Goal: Task Accomplishment & Management: Manage account settings

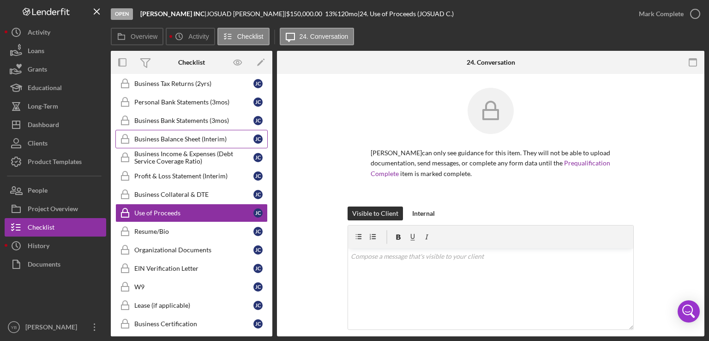
scroll to position [144, 0]
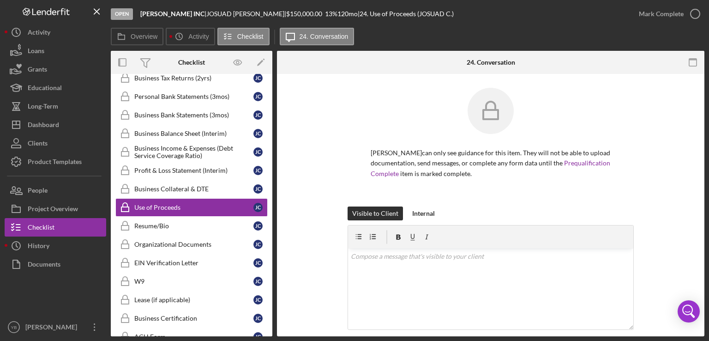
drag, startPoint x: 272, startPoint y: 169, endPoint x: 272, endPoint y: 154, distance: 15.3
click at [272, 154] on div "Overview Internal Workflow Stage Open Icon/Dropdown Arrow Archive (can unarchiv…" at bounding box center [408, 193] width 594 height 285
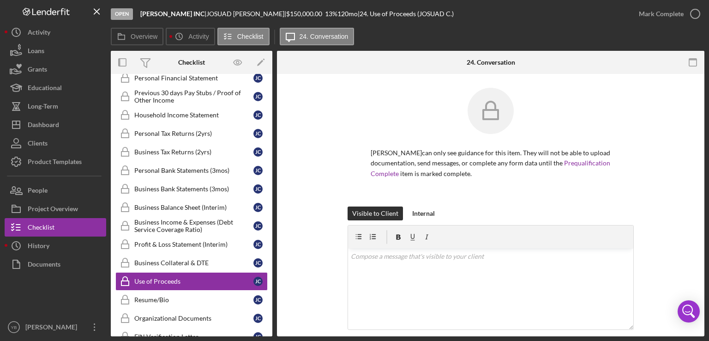
scroll to position [66, 0]
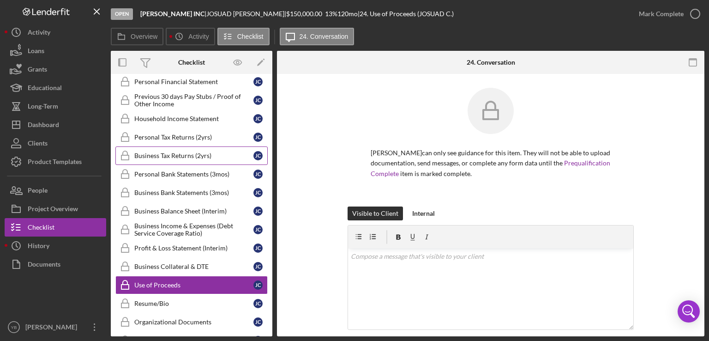
click at [187, 157] on div "Business Tax Returns (2yrs)" at bounding box center [193, 155] width 119 height 7
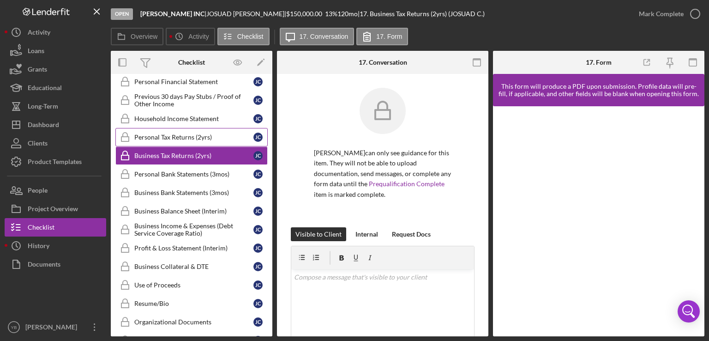
click at [191, 135] on div "Personal Tax Returns (2yrs)" at bounding box center [193, 136] width 119 height 7
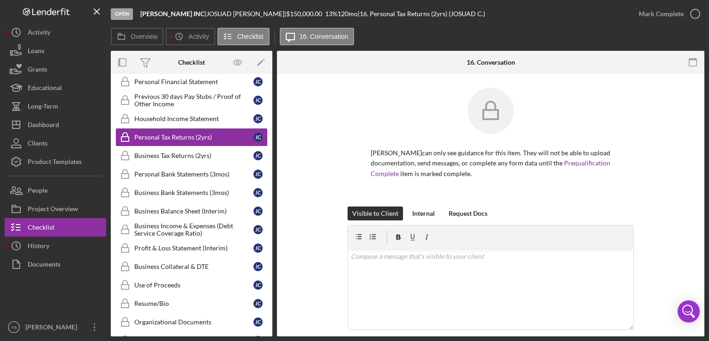
drag, startPoint x: 706, startPoint y: 177, endPoint x: 665, endPoint y: 195, distance: 44.2
click at [665, 195] on div "Open [PERSON_NAME] INC | [PERSON_NAME] | $150,000.00 13 % 120 mo | 16. Personal…" at bounding box center [354, 170] width 709 height 341
click at [665, 195] on div "[PERSON_NAME] can only see guidance for this item. They will not be able to upl…" at bounding box center [491, 147] width 400 height 119
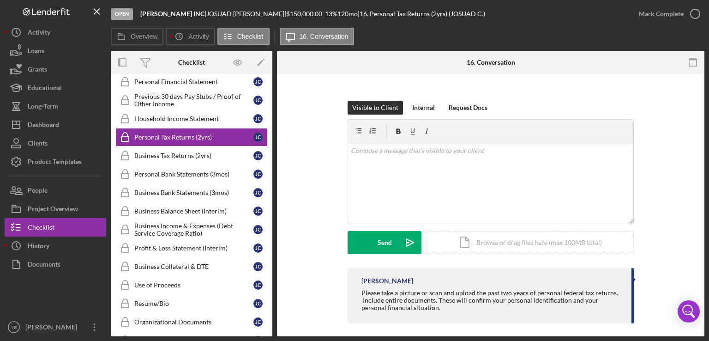
scroll to position [111, 0]
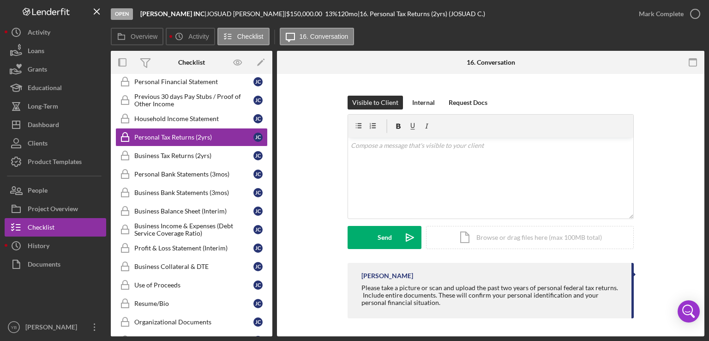
drag, startPoint x: 269, startPoint y: 225, endPoint x: 270, endPoint y: 207, distance: 18.5
click at [270, 207] on div "Personal Financial Statement Personal Financial Statement J C Previous 30 days …" at bounding box center [192, 260] width 162 height 374
drag, startPoint x: 270, startPoint y: 207, endPoint x: 271, endPoint y: 148, distance: 59.1
click at [271, 148] on div "Icon/Expander Inquiry 0 / 9 Icon/Expander Application 0 / 6 Icon/Expander Docum…" at bounding box center [192, 205] width 162 height 262
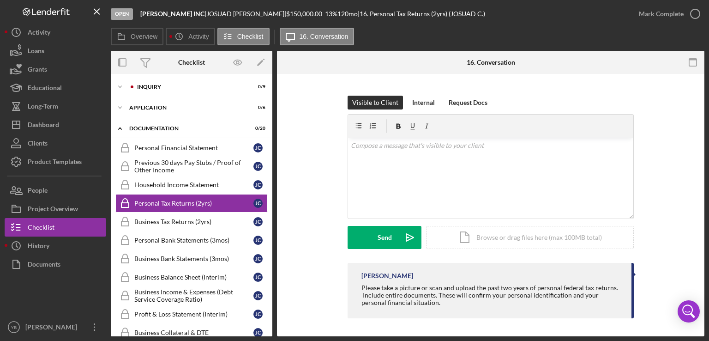
scroll to position [0, 0]
click at [186, 182] on div "Household Income Statement" at bounding box center [193, 184] width 119 height 7
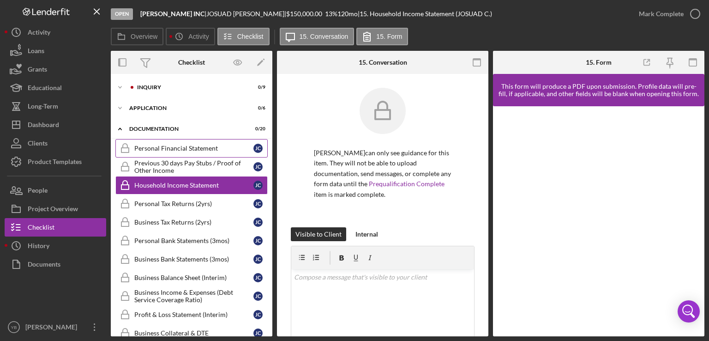
click at [159, 150] on div "Personal Financial Statement" at bounding box center [193, 148] width 119 height 7
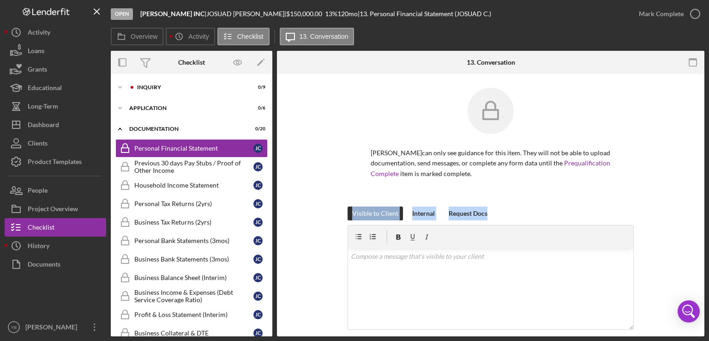
drag, startPoint x: 707, startPoint y: 213, endPoint x: 677, endPoint y: 205, distance: 31.9
click at [677, 205] on div "Open AJ LUX INC | JOSUAD CRUZ GONZALEZ | $150,000.00 13 % 120 mo | 13. Personal…" at bounding box center [354, 170] width 709 height 341
click at [677, 205] on div "JOSUAD CRUZ GONZALEZ can only see guidance for this item. They will not be able…" at bounding box center [491, 147] width 400 height 119
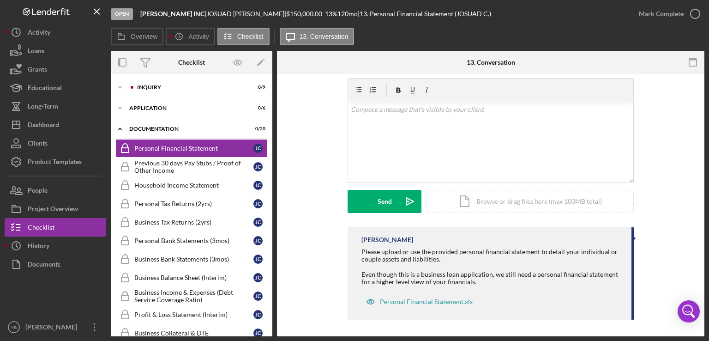
scroll to position [149, 0]
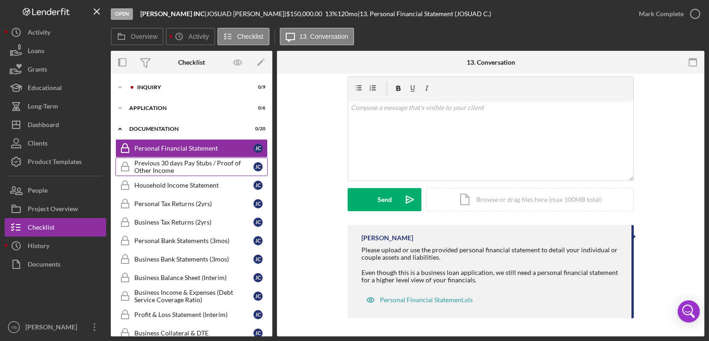
click at [181, 163] on div "Previous 30 days Pay Stubs / Proof of Other Income" at bounding box center [193, 166] width 119 height 15
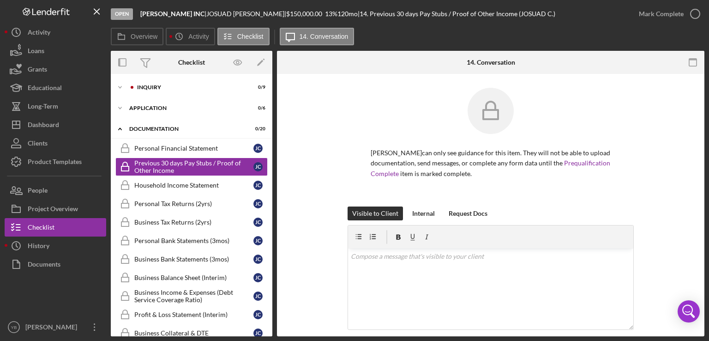
click at [654, 206] on div "Visible to Client Internal Request Docs v Color teal Color pink Remove color Ad…" at bounding box center [491, 289] width 400 height 167
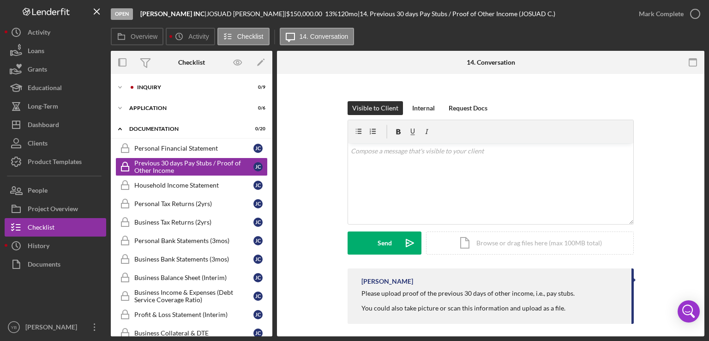
scroll to position [111, 0]
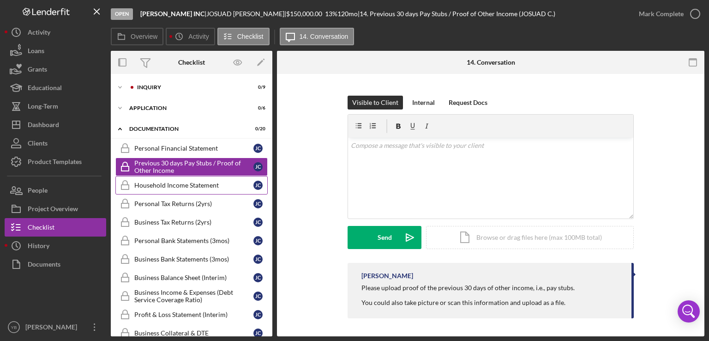
click at [209, 181] on div "Household Income Statement" at bounding box center [193, 184] width 119 height 7
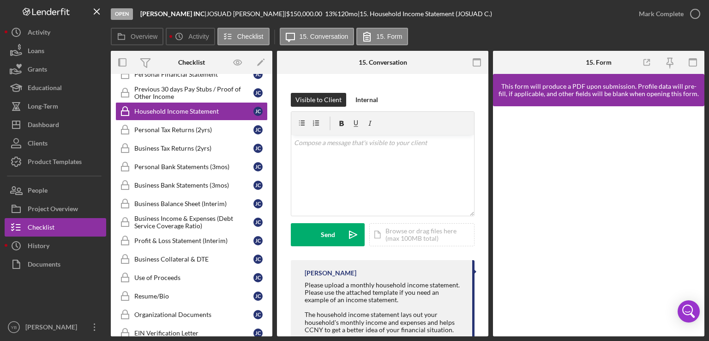
scroll to position [194, 0]
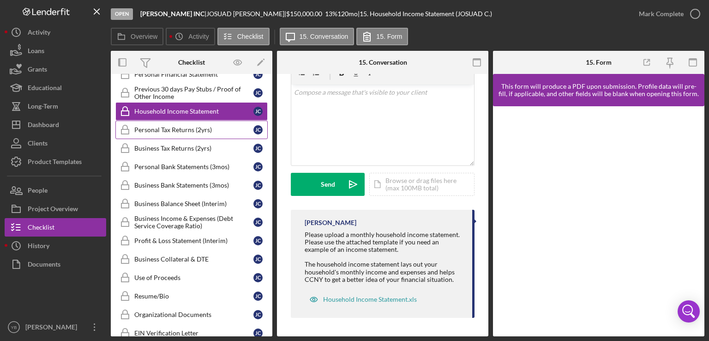
click at [181, 126] on div "Personal Tax Returns (2yrs)" at bounding box center [193, 129] width 119 height 7
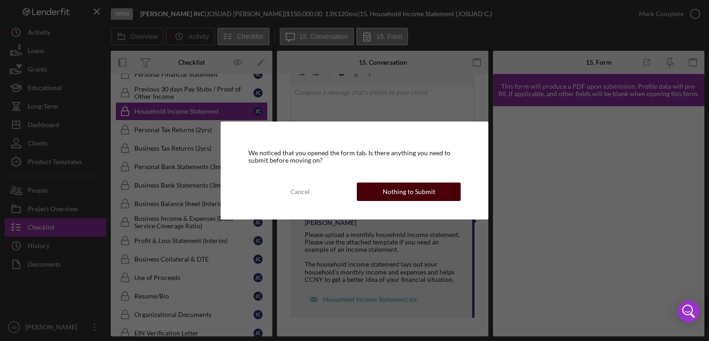
click at [399, 194] on div "Nothing to Submit" at bounding box center [409, 191] width 53 height 18
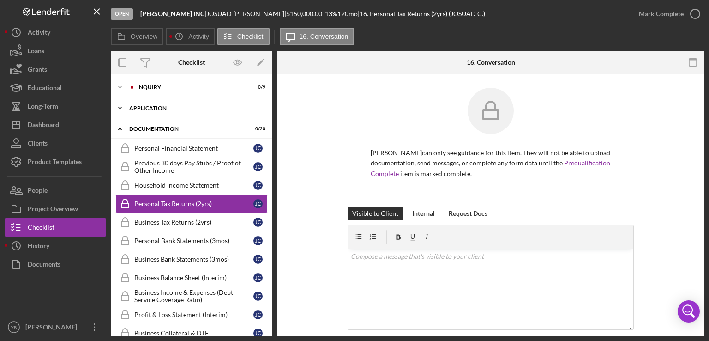
click at [156, 106] on div "Application" at bounding box center [195, 108] width 132 height 6
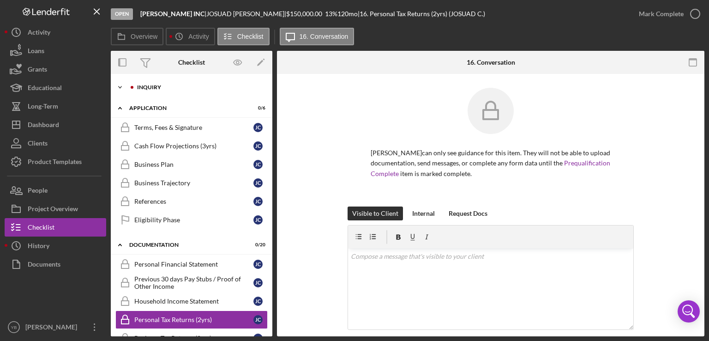
click at [155, 91] on div "Icon/Expander Inquiry 0 / 9" at bounding box center [192, 87] width 162 height 18
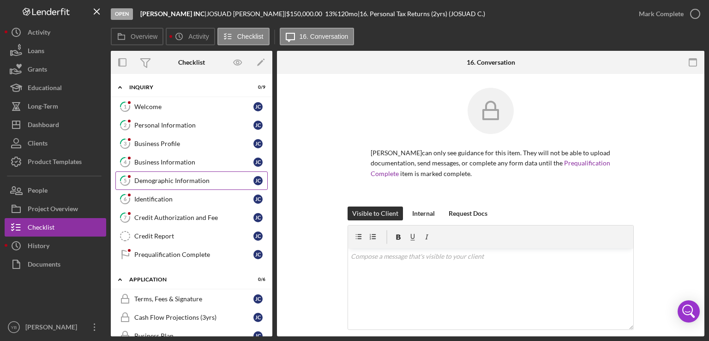
click at [158, 180] on div "Demographic Information" at bounding box center [193, 180] width 119 height 7
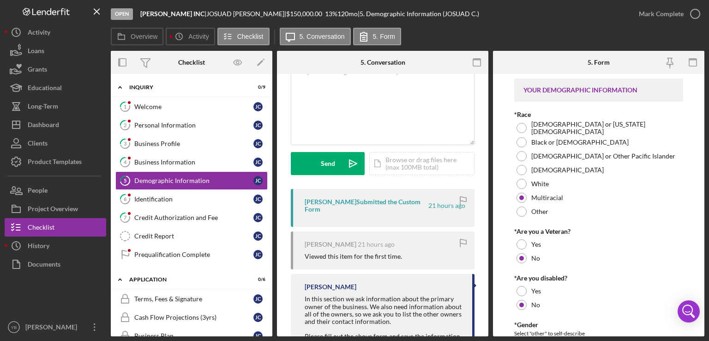
scroll to position [107, 0]
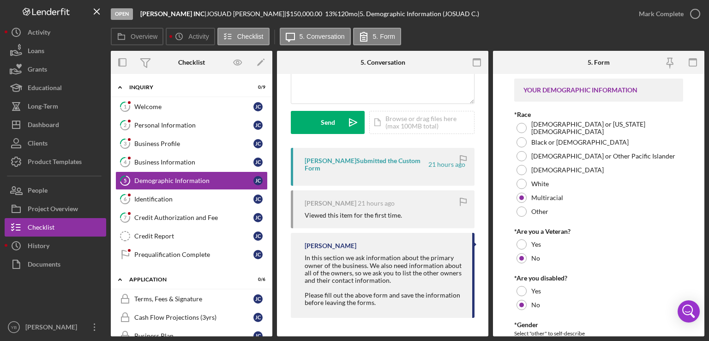
click at [346, 167] on div "JOSUAD CRUZ GONZALEZ Submitted the Custom Form" at bounding box center [366, 164] width 122 height 15
click at [327, 169] on div "JOSUAD CRUZ GONZALEZ Submitted the Custom Form" at bounding box center [366, 164] width 122 height 15
click at [362, 158] on div "JOSUAD CRUZ GONZALEZ Submitted the Custom Form" at bounding box center [366, 164] width 122 height 15
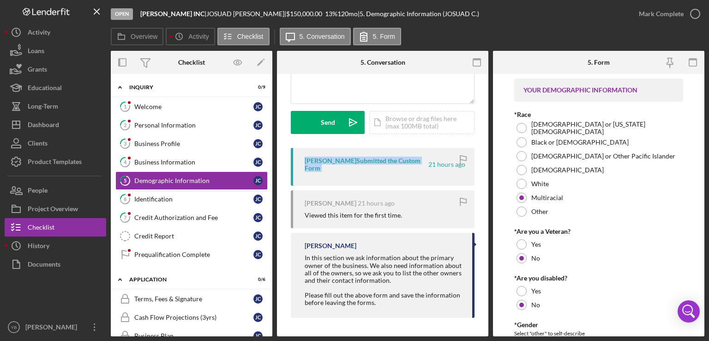
click at [362, 158] on div "JOSUAD CRUZ GONZALEZ Submitted the Custom Form" at bounding box center [366, 164] width 122 height 15
click at [172, 198] on div "Identification" at bounding box center [193, 198] width 119 height 7
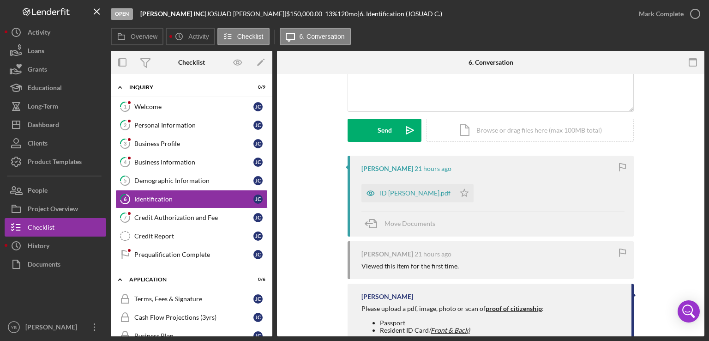
scroll to position [80, 0]
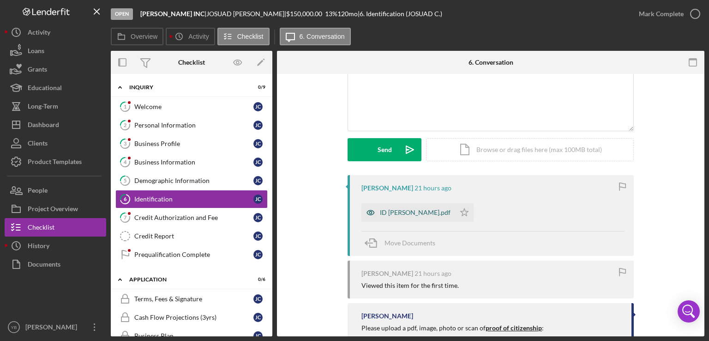
click at [434, 213] on div "ID [PERSON_NAME].pdf" at bounding box center [415, 212] width 71 height 7
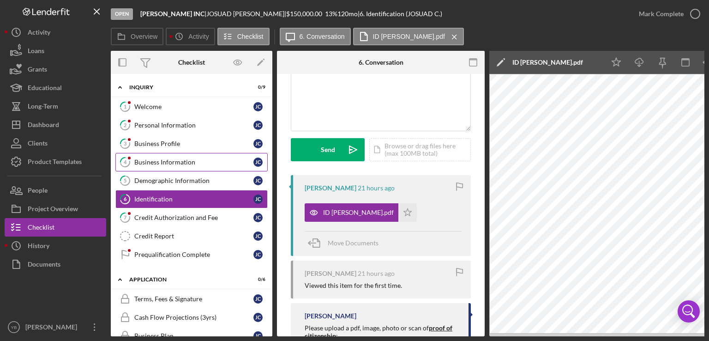
click at [179, 158] on div "Business Information" at bounding box center [193, 161] width 119 height 7
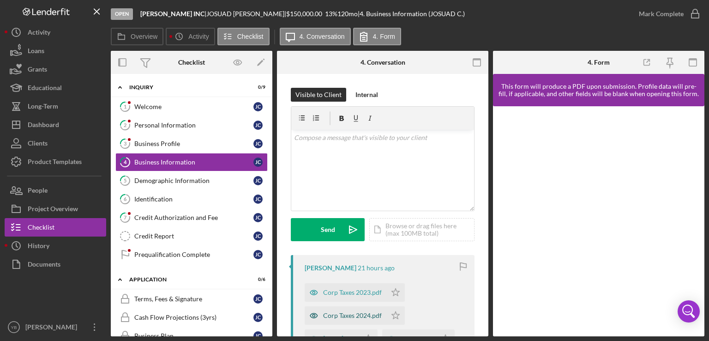
click at [348, 316] on div "Corp Taxes 2024.pdf" at bounding box center [352, 315] width 59 height 7
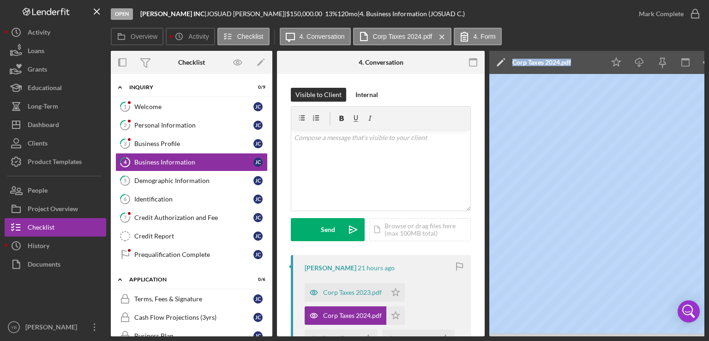
drag, startPoint x: 439, startPoint y: 338, endPoint x: 510, endPoint y: 333, distance: 71.2
click at [510, 333] on div "Open AJ LUX INC | JOSUAD CRUZ GONZALEZ | $150,000.00 13 % 120 mo | 4. Business …" at bounding box center [354, 170] width 709 height 341
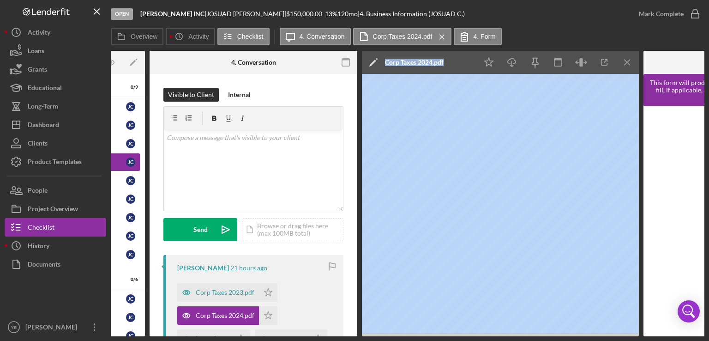
scroll to position [0, 131]
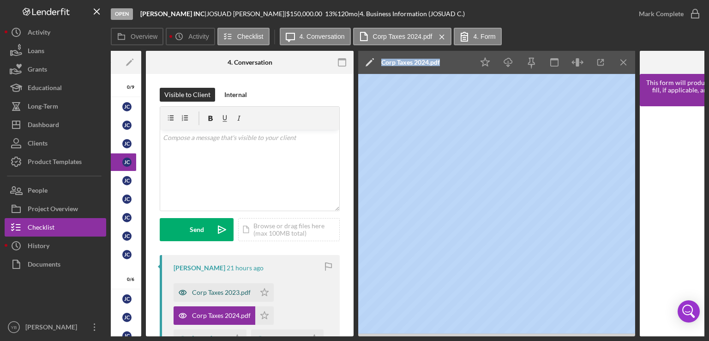
click at [213, 292] on div "Corp Taxes 2023.pdf" at bounding box center [221, 292] width 59 height 7
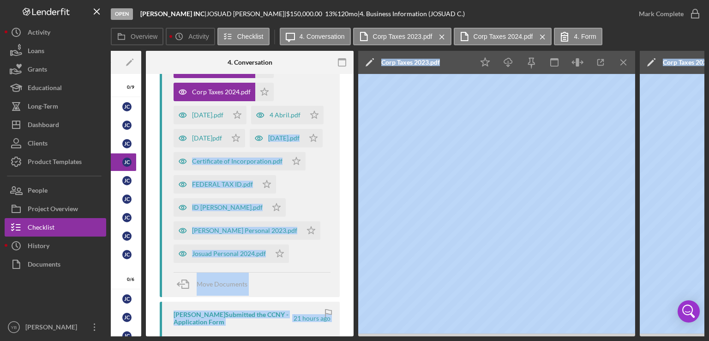
scroll to position [222, 0]
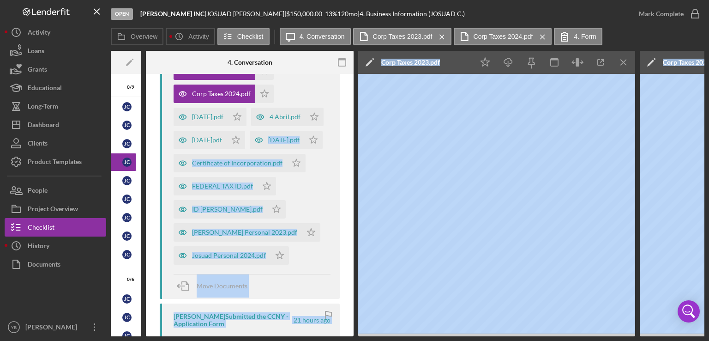
click at [320, 94] on div "Corp Taxes 2023.pdf Icon/Star Corp Taxes 2024.pdf Icon/Star 3 March.pdf Icon/St…" at bounding box center [252, 161] width 157 height 208
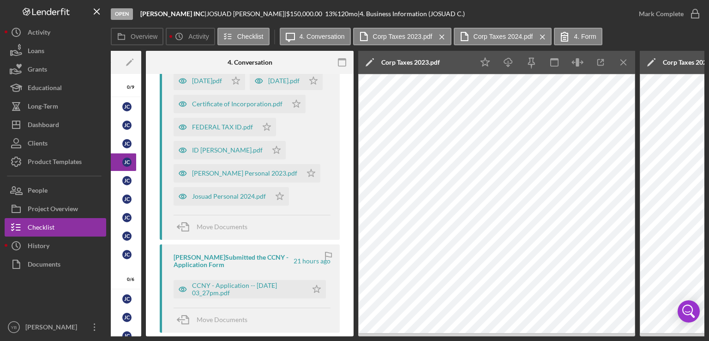
scroll to position [279, 0]
drag, startPoint x: 353, startPoint y: 200, endPoint x: 353, endPoint y: 187, distance: 12.9
click at [353, 187] on div "Overview Internal Workflow Stage Open Icon/Dropdown Arrow Archive (can unarchiv…" at bounding box center [408, 193] width 594 height 285
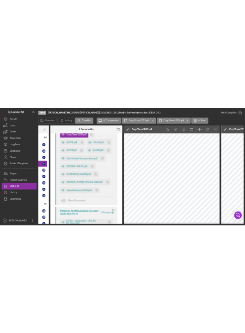
scroll to position [231, 0]
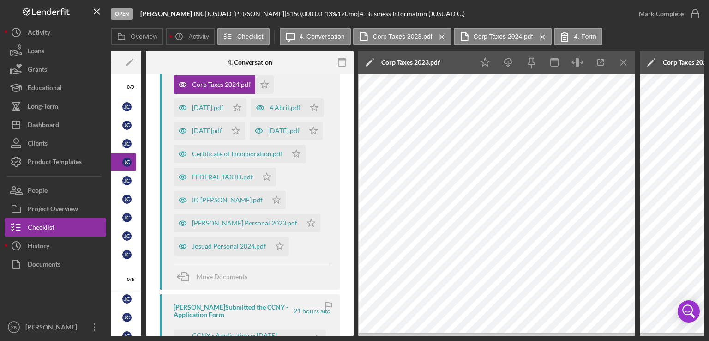
drag, startPoint x: 354, startPoint y: 209, endPoint x: 350, endPoint y: 188, distance: 21.1
click at [350, 188] on div "Overview Internal Workflow Stage Open Icon/Dropdown Arrow Archive (can unarchiv…" at bounding box center [408, 193] width 594 height 285
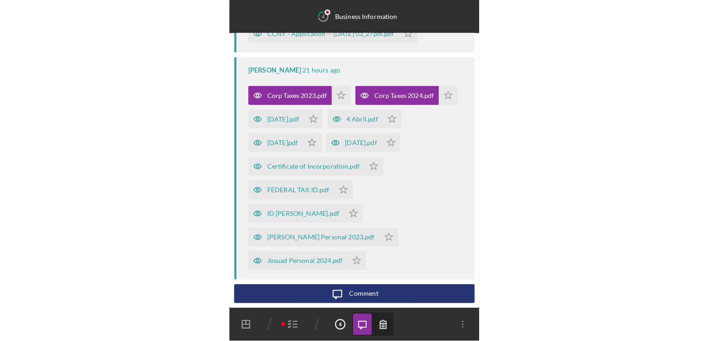
scroll to position [0, 0]
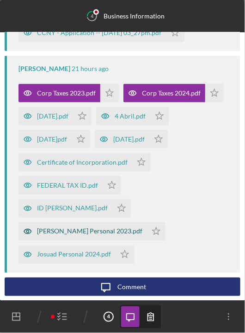
click at [87, 235] on div "[PERSON_NAME] Personal 2023.pdf" at bounding box center [89, 231] width 105 height 7
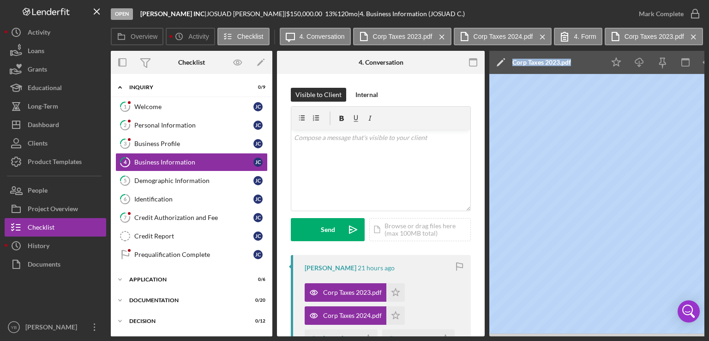
drag, startPoint x: 519, startPoint y: 337, endPoint x: 483, endPoint y: 336, distance: 36.0
click at [483, 336] on div "Open AJ LUX INC | JOSUAD CRUZ GONZALEZ | $150,000.00 13 % 120 mo | 4. Business …" at bounding box center [354, 170] width 709 height 341
click at [644, 66] on icon "Icon/Download" at bounding box center [639, 62] width 21 height 21
click at [353, 314] on div "Corp Taxes 2024.pdf" at bounding box center [352, 315] width 59 height 7
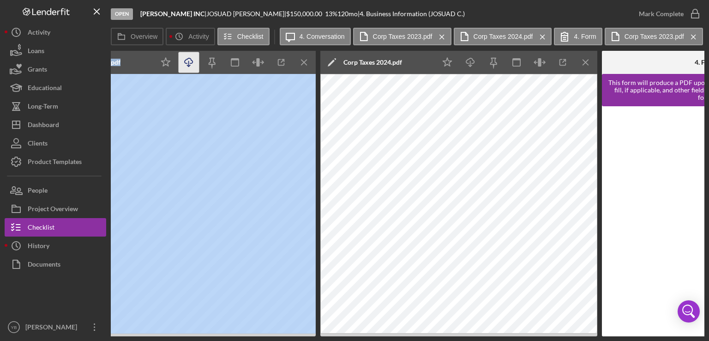
scroll to position [0, 453]
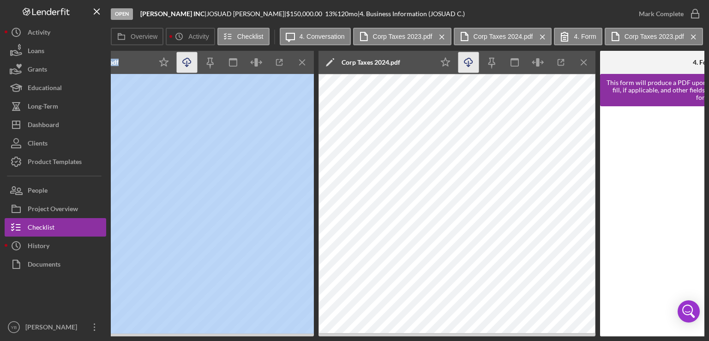
click at [473, 64] on icon "Icon/Download" at bounding box center [469, 62] width 21 height 21
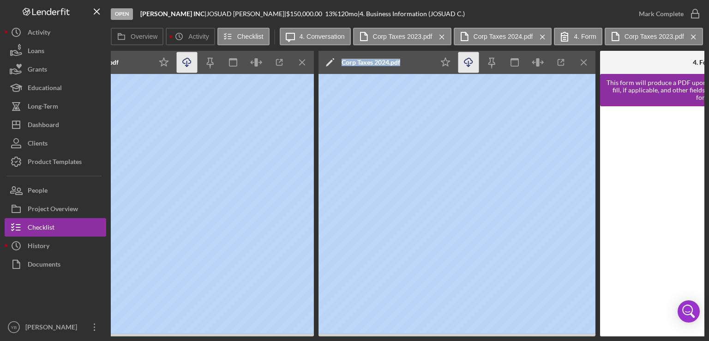
drag, startPoint x: 371, startPoint y: 337, endPoint x: 279, endPoint y: 337, distance: 91.4
click at [279, 337] on div "Open AJ LUX INC | JOSUAD CRUZ GONZALEZ | $150,000.00 13 % 120 mo | 4. Business …" at bounding box center [354, 170] width 709 height 341
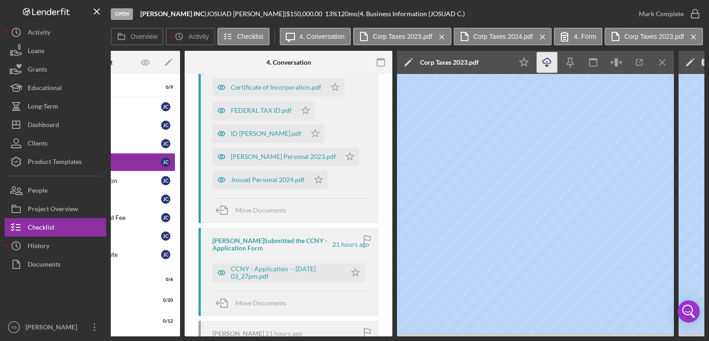
scroll to position [298, 0]
click at [268, 159] on div "[PERSON_NAME] Personal 2023.pdf" at bounding box center [283, 155] width 105 height 7
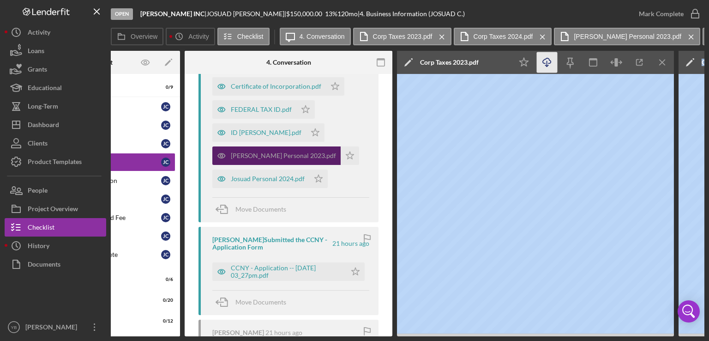
click at [282, 159] on div "[PERSON_NAME] Personal 2023.pdf" at bounding box center [283, 155] width 105 height 7
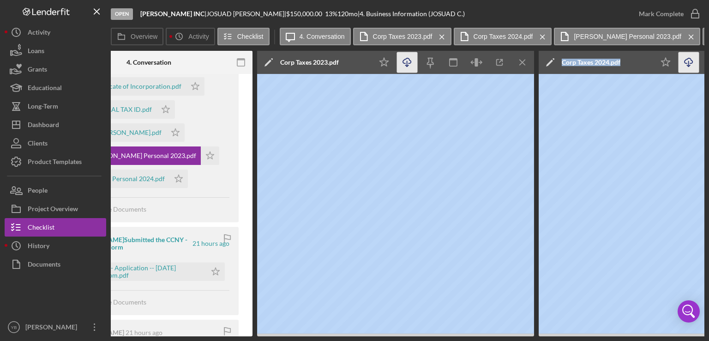
scroll to position [0, 178]
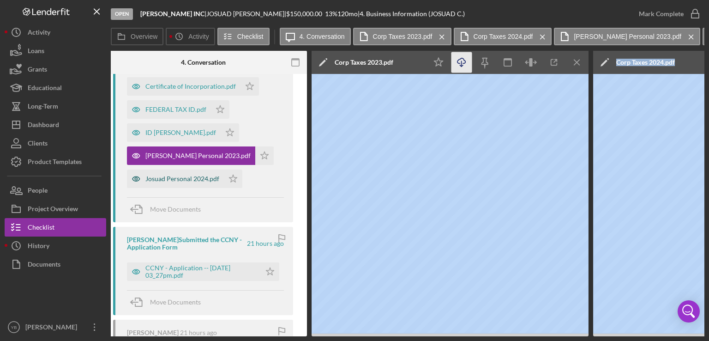
click at [186, 182] on div "Josuad Personal 2024.pdf" at bounding box center [182, 178] width 74 height 7
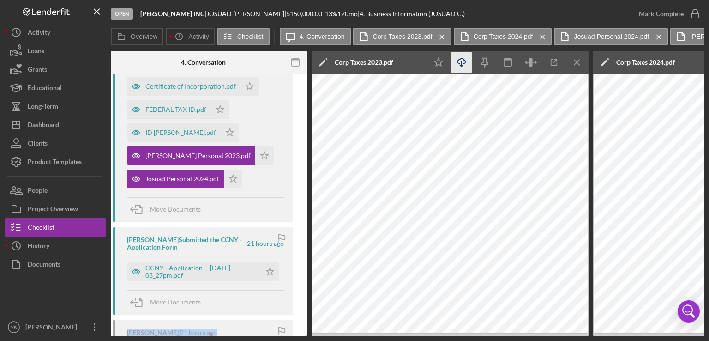
drag, startPoint x: 237, startPoint y: 333, endPoint x: 253, endPoint y: 338, distance: 16.7
click at [253, 338] on div "Open AJ LUX INC | JOSUAD CRUZ GONZALEZ | $150,000.00 13 % 120 mo | 4. Business …" at bounding box center [354, 170] width 709 height 341
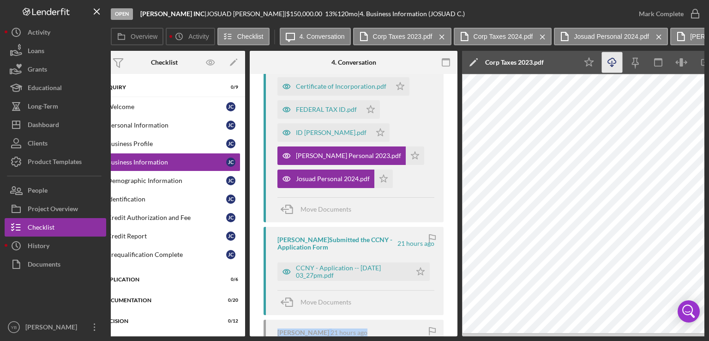
scroll to position [0, 0]
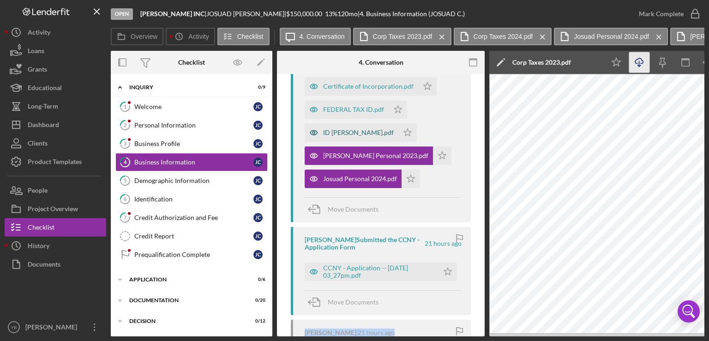
click at [394, 136] on div "ID [PERSON_NAME].pdf" at bounding box center [358, 132] width 71 height 7
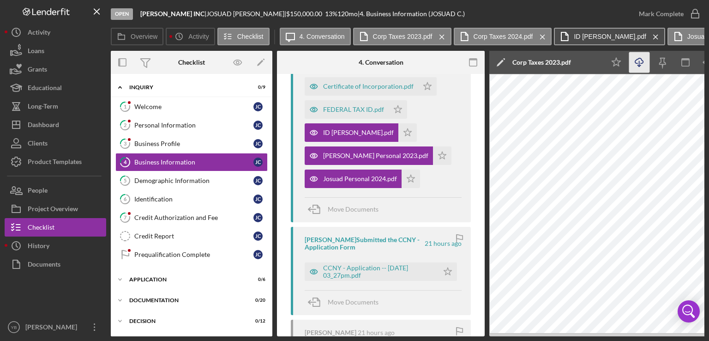
click at [609, 38] on label "ID [PERSON_NAME].pdf" at bounding box center [610, 36] width 72 height 7
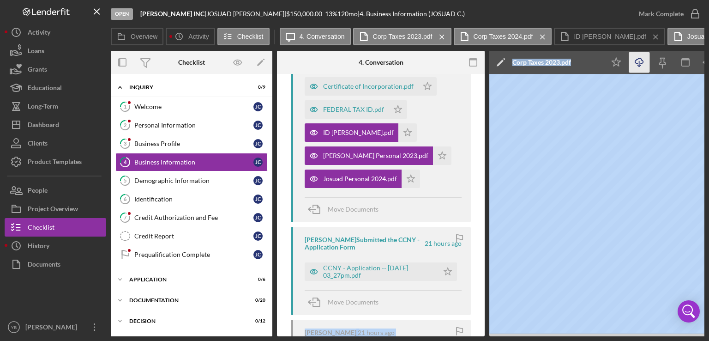
drag, startPoint x: 411, startPoint y: 338, endPoint x: 504, endPoint y: 336, distance: 93.8
click at [504, 336] on div "Open AJ LUX INC | JOSUAD CRUZ GONZALEZ | $150,000.00 13 % 120 mo | 4. Business …" at bounding box center [354, 170] width 709 height 341
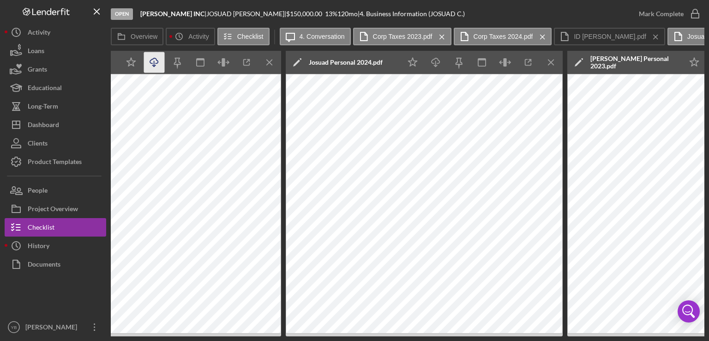
scroll to position [0, 776]
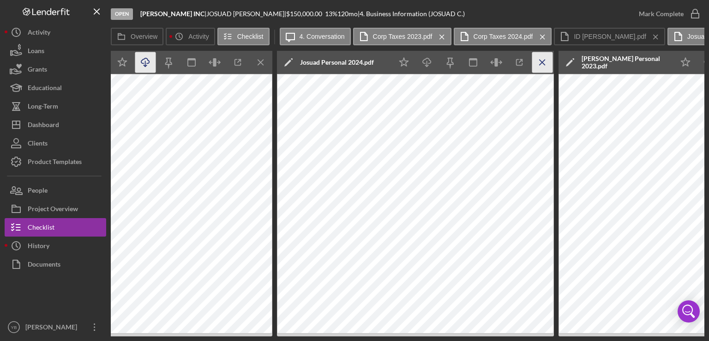
click at [545, 61] on icon "Icon/Menu Close" at bounding box center [542, 62] width 21 height 21
click at [541, 61] on icon "Icon/Menu Close" at bounding box center [542, 62] width 21 height 21
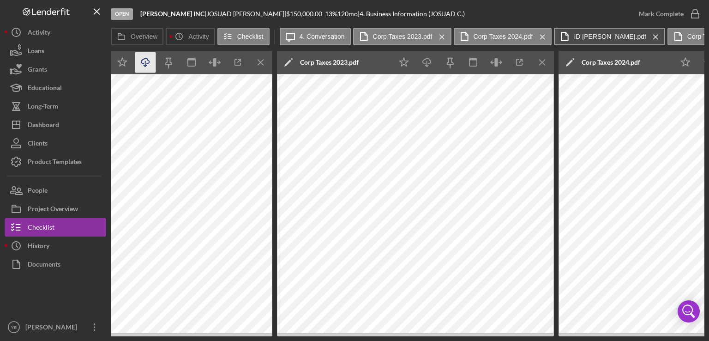
click at [598, 33] on label "ID [PERSON_NAME].pdf" at bounding box center [610, 36] width 72 height 7
click at [93, 13] on icon "Icon/Menu Close" at bounding box center [97, 11] width 21 height 21
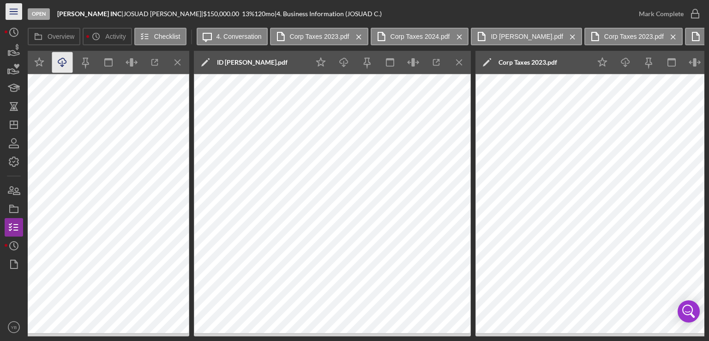
click at [13, 13] on icon "Icon/Menu" at bounding box center [14, 11] width 21 height 21
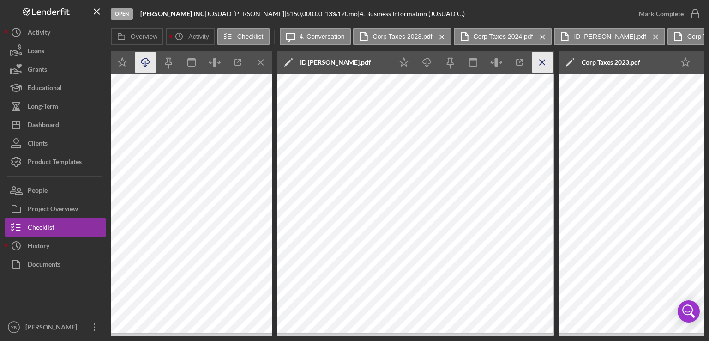
click at [542, 64] on icon "Icon/Menu Close" at bounding box center [542, 62] width 21 height 21
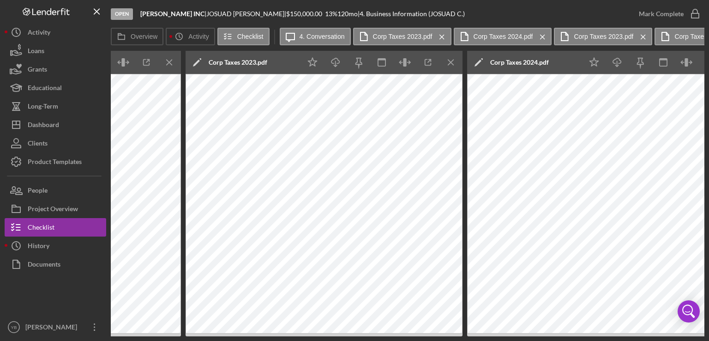
scroll to position [0, 1997]
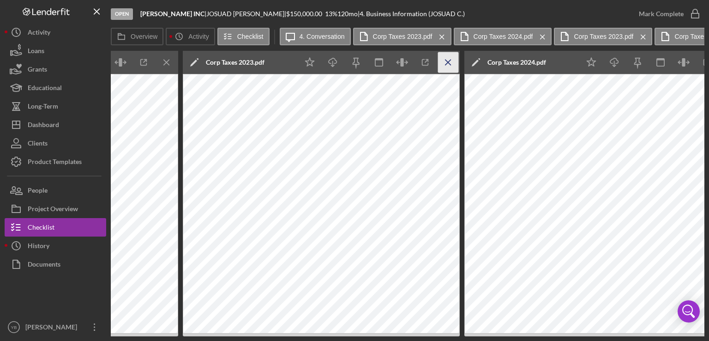
click at [451, 66] on icon "Icon/Menu Close" at bounding box center [448, 62] width 21 height 21
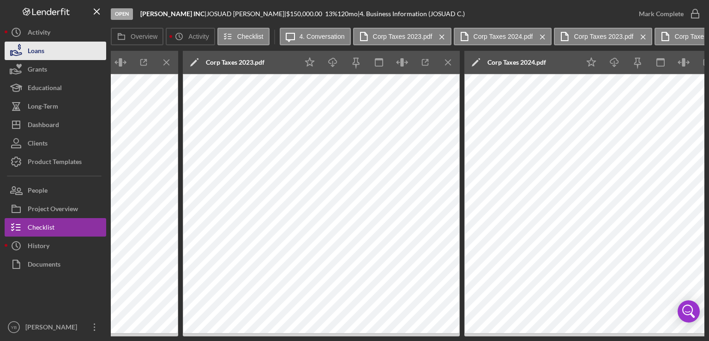
click at [38, 48] on div "Loans" at bounding box center [36, 52] width 17 height 21
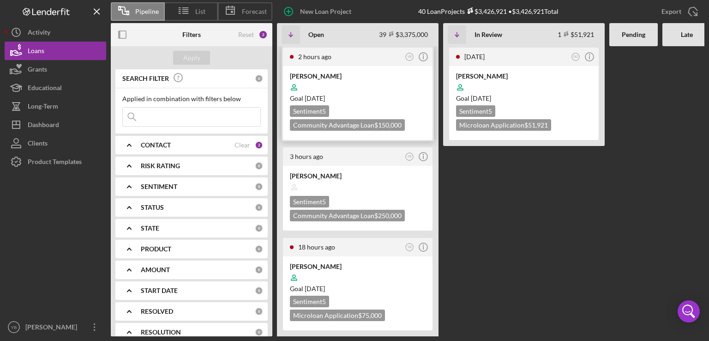
click at [355, 80] on div at bounding box center [358, 88] width 136 height 18
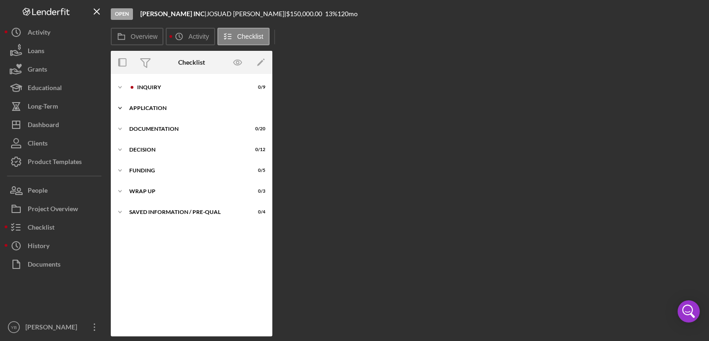
click at [153, 105] on div "Icon/Expander Application 0 / 6" at bounding box center [192, 108] width 162 height 18
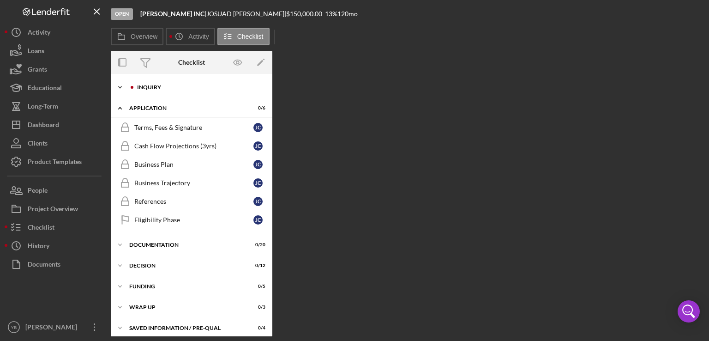
click at [157, 87] on div "Inquiry" at bounding box center [199, 88] width 124 height 6
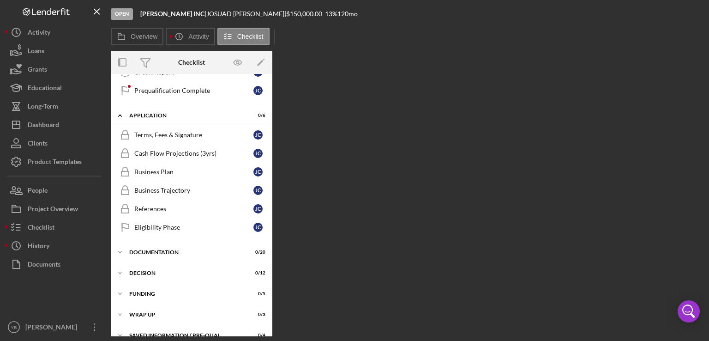
scroll to position [174, 0]
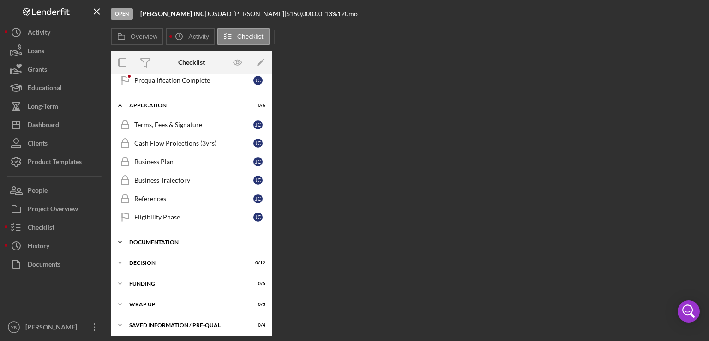
click at [148, 241] on div "Documentation" at bounding box center [195, 242] width 132 height 6
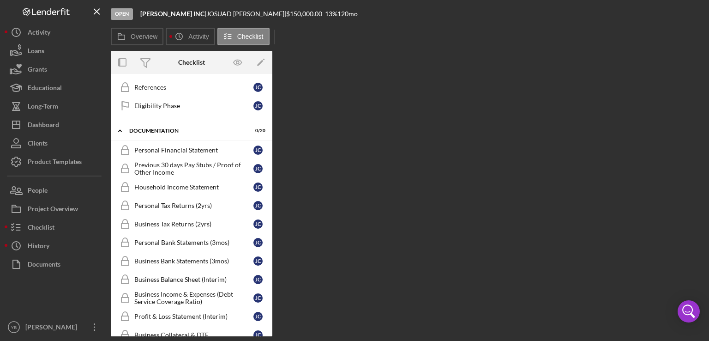
scroll to position [288, 0]
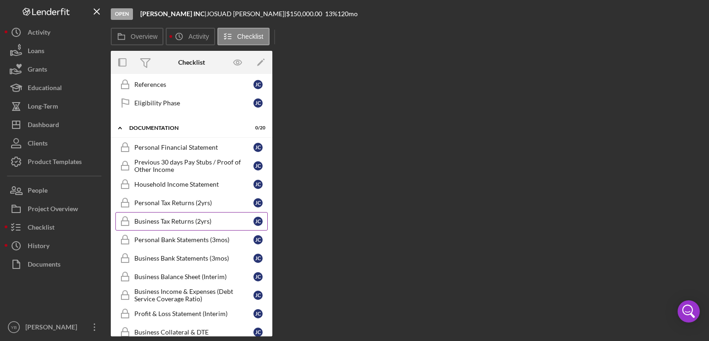
click at [187, 220] on div "Business Tax Returns (2yrs)" at bounding box center [193, 221] width 119 height 7
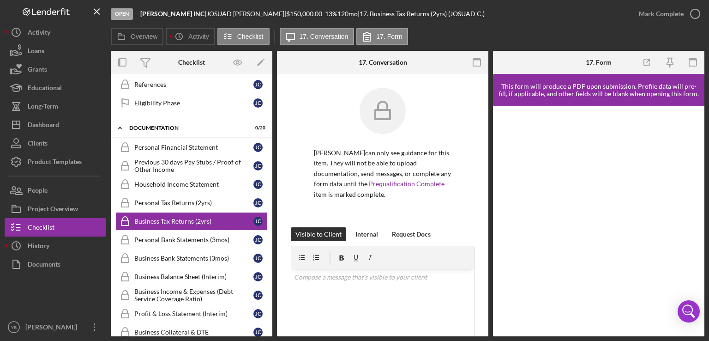
click at [488, 228] on div "Overview Internal Workflow Stage Open Icon/Dropdown Arrow Archive (can unarchiv…" at bounding box center [408, 193] width 594 height 285
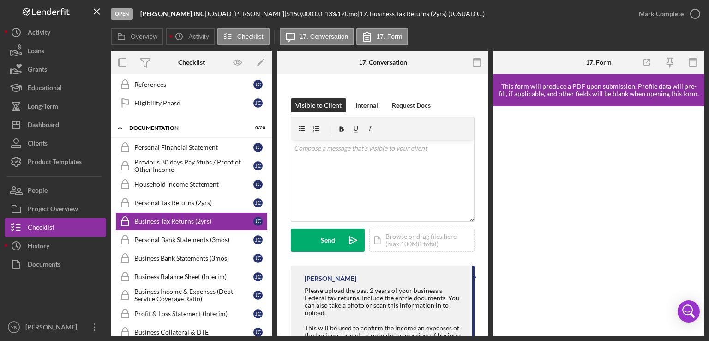
scroll to position [130, 0]
click at [425, 246] on div "Icon/Document Browse or drag files here (max 100MB total) Tap to choose files o…" at bounding box center [421, 238] width 105 height 23
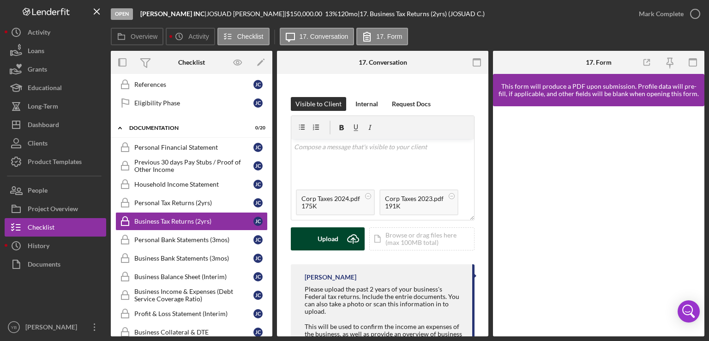
click at [322, 248] on div "Upload" at bounding box center [328, 238] width 21 height 23
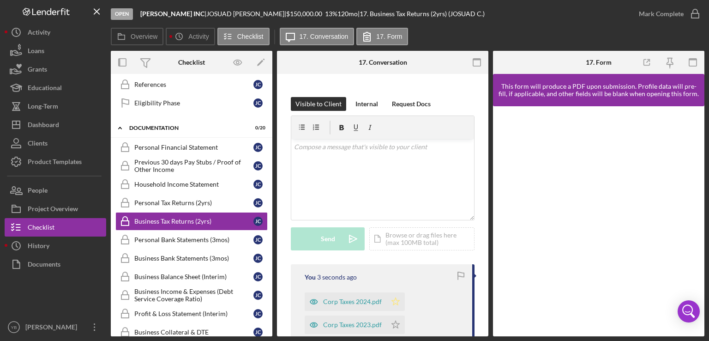
click at [399, 311] on icon "Icon/Star" at bounding box center [396, 301] width 18 height 18
click at [394, 328] on polygon "button" at bounding box center [396, 323] width 8 height 7
click at [643, 21] on div "Mark Complete" at bounding box center [661, 14] width 45 height 18
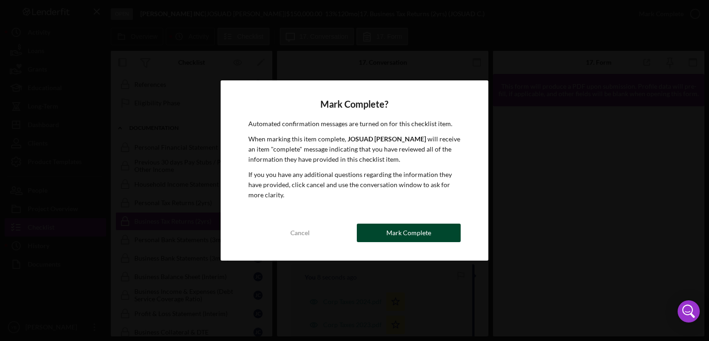
click at [449, 235] on button "Mark Complete" at bounding box center [409, 233] width 104 height 18
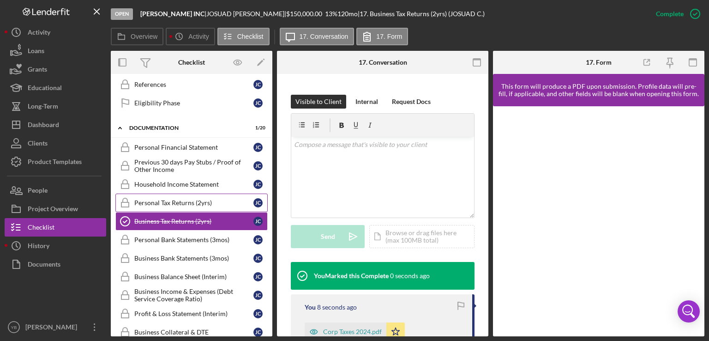
click at [186, 199] on div "Personal Tax Returns (2yrs)" at bounding box center [193, 202] width 119 height 7
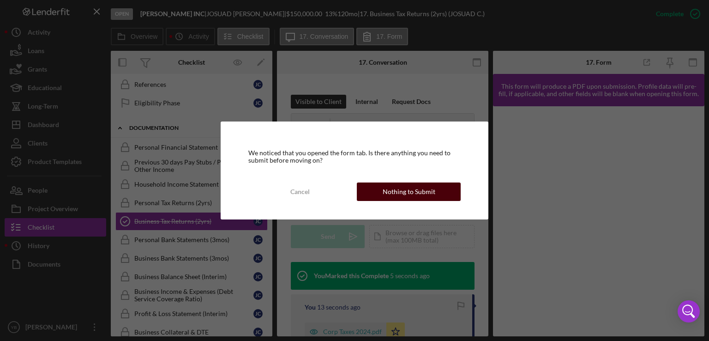
click at [392, 194] on div "Nothing to Submit" at bounding box center [409, 191] width 53 height 18
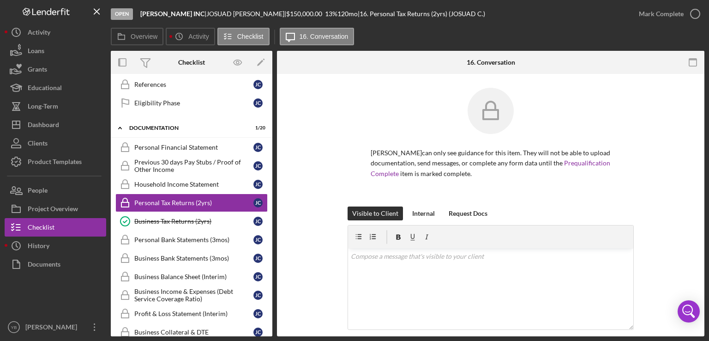
click at [680, 174] on div "JOSUAD CRUZ GONZALEZ can only see guidance for this item. They will not be able…" at bounding box center [491, 147] width 400 height 119
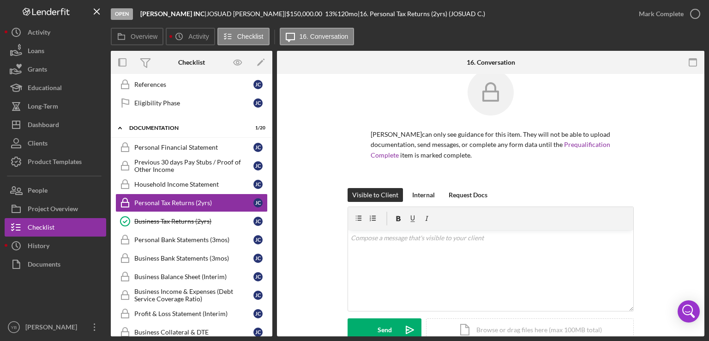
scroll to position [111, 0]
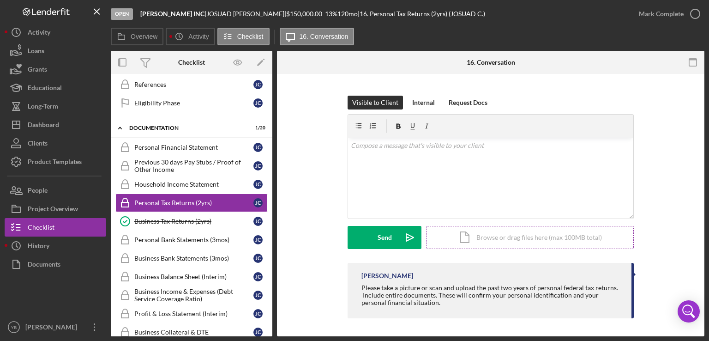
click at [562, 239] on div "Icon/Document Browse or drag files here (max 100MB total) Tap to choose files o…" at bounding box center [530, 237] width 208 height 23
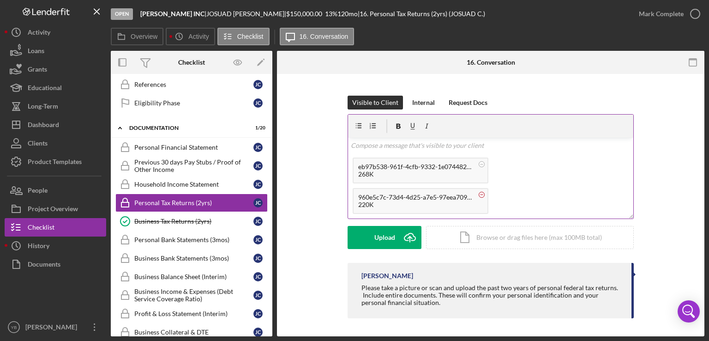
click at [479, 167] on circle at bounding box center [482, 164] width 6 height 6
click at [481, 191] on icon at bounding box center [482, 195] width 12 height 12
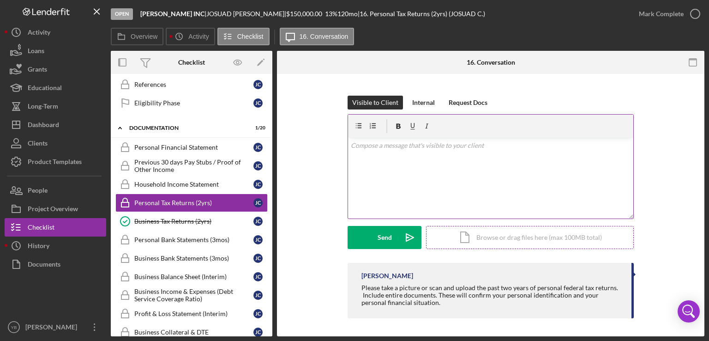
click at [496, 236] on div "Icon/Document Browse or drag files here (max 100MB total) Tap to choose files o…" at bounding box center [530, 237] width 208 height 23
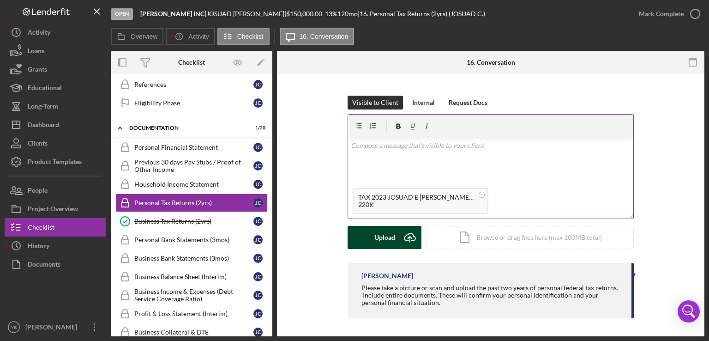
click at [383, 238] on div "Upload" at bounding box center [385, 237] width 21 height 23
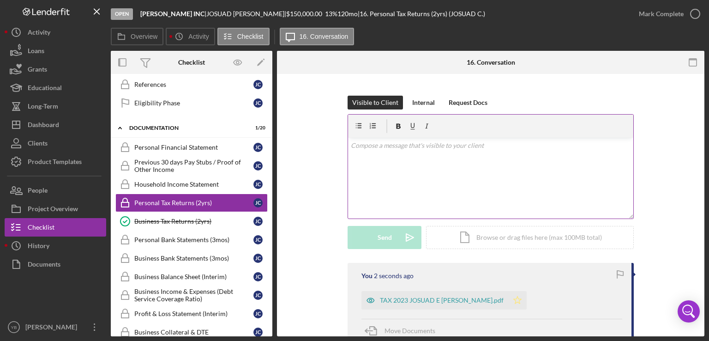
click at [520, 301] on icon "Icon/Star" at bounding box center [517, 300] width 18 height 18
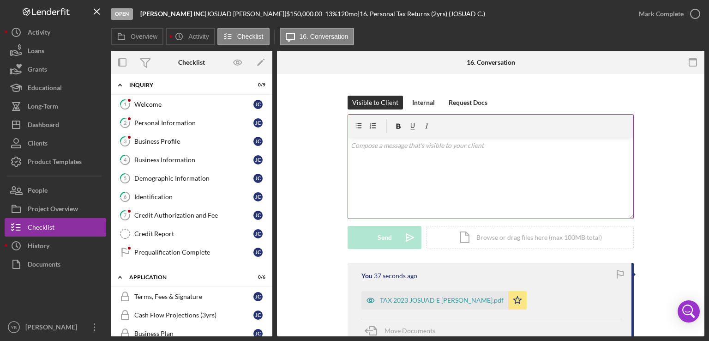
scroll to position [7, 0]
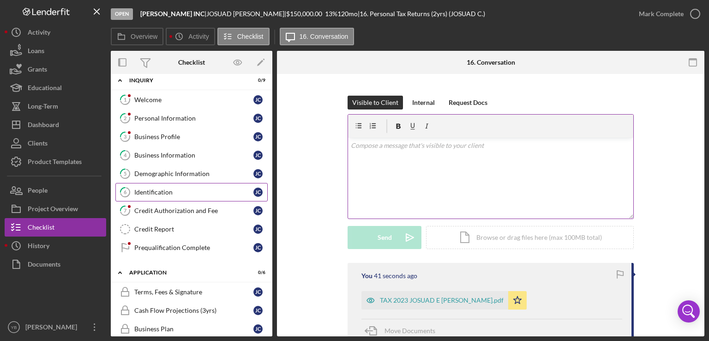
click at [153, 188] on div "Identification" at bounding box center [193, 191] width 119 height 7
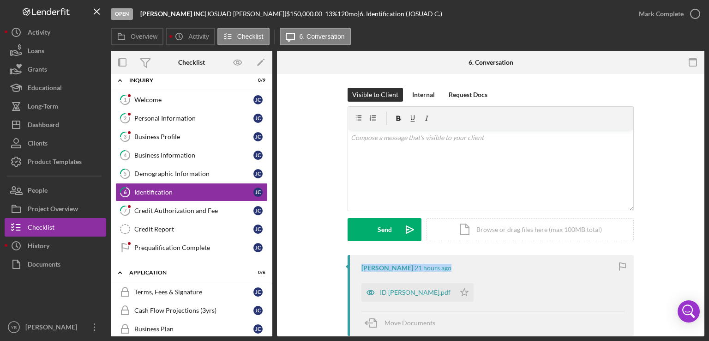
drag, startPoint x: 706, startPoint y: 215, endPoint x: 708, endPoint y: 252, distance: 37.0
click at [708, 252] on div "Open AJ LUX INC | JOSUAD CRUZ GONZALEZ | $150,000.00 13 % 120 mo | 6. Identific…" at bounding box center [354, 170] width 709 height 341
click at [684, 232] on div "Visible to Client Internal Request Docs v Color teal Color pink Remove color Ad…" at bounding box center [491, 171] width 400 height 167
click at [186, 152] on div "Business Information" at bounding box center [193, 154] width 119 height 7
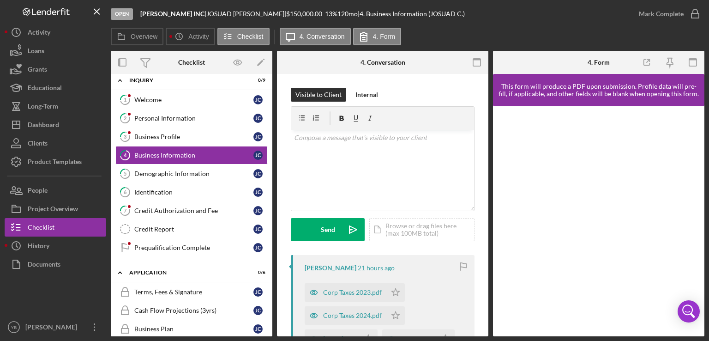
drag, startPoint x: 489, startPoint y: 172, endPoint x: 490, endPoint y: 205, distance: 32.8
click at [490, 205] on div "Overview Internal Workflow Stage Open Icon/Dropdown Arrow Archive (can unarchiv…" at bounding box center [408, 193] width 594 height 285
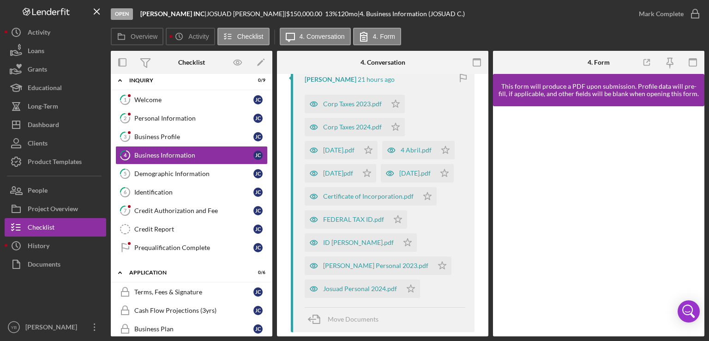
scroll to position [209, 0]
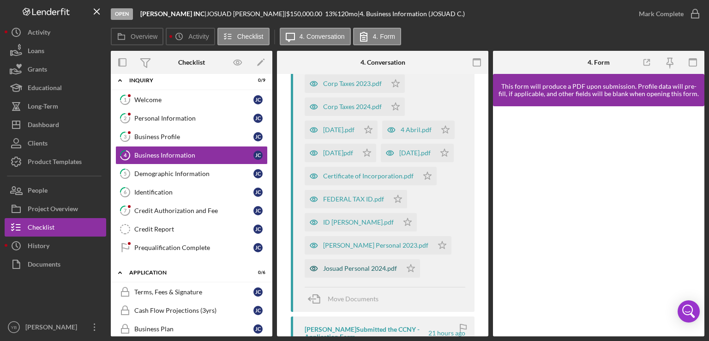
click at [385, 269] on div "Josuad Personal 2024.pdf" at bounding box center [360, 268] width 74 height 7
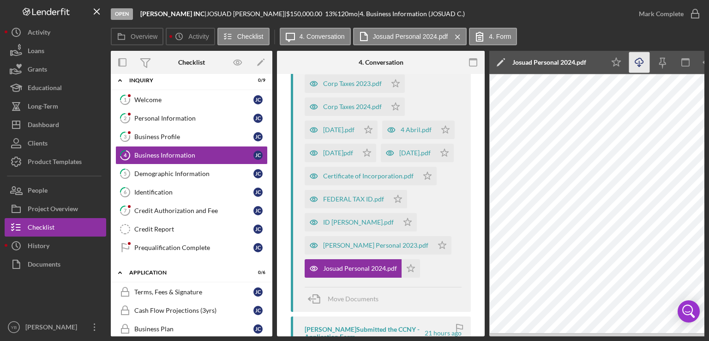
click at [642, 62] on icon "Icon/Download" at bounding box center [639, 62] width 21 height 21
click at [270, 156] on div "Icon/Expander Inquiry 0 / 9 1 Welcome J C 2 Personal Information J C 3 Business…" at bounding box center [192, 205] width 162 height 262
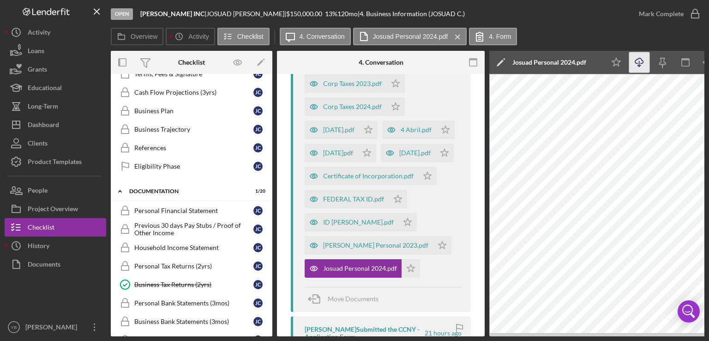
scroll to position [227, 0]
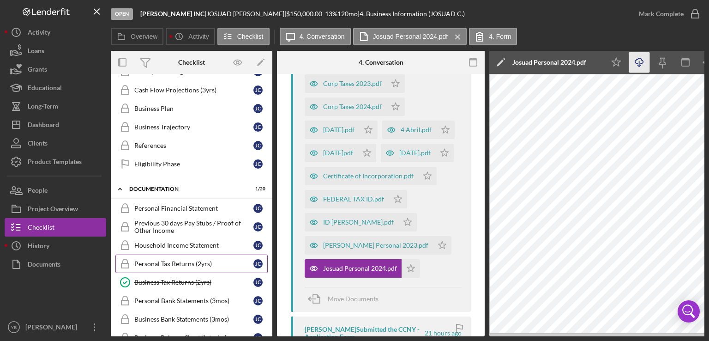
click at [189, 262] on div "Personal Tax Returns (2yrs)" at bounding box center [193, 263] width 119 height 7
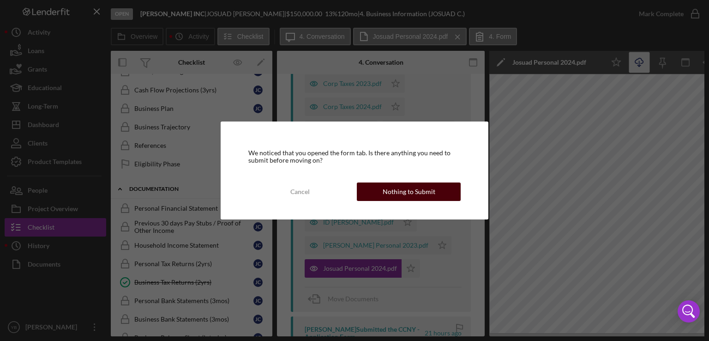
click at [405, 193] on div "Nothing to Submit" at bounding box center [409, 191] width 53 height 18
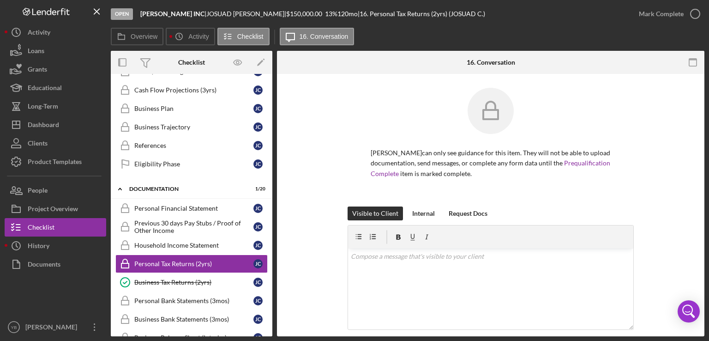
click at [679, 169] on div "JOSUAD CRUZ GONZALEZ can only see guidance for this item. They will not be able…" at bounding box center [491, 147] width 400 height 119
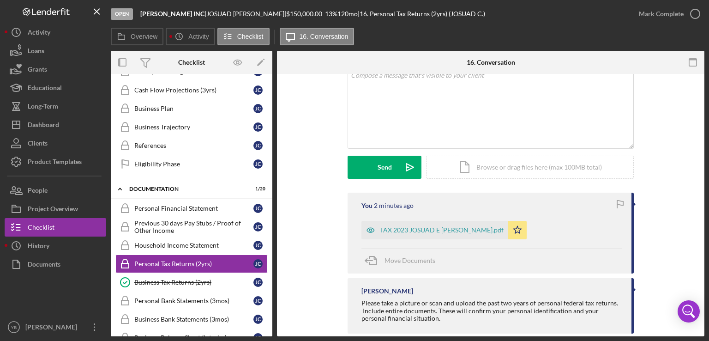
scroll to position [196, 0]
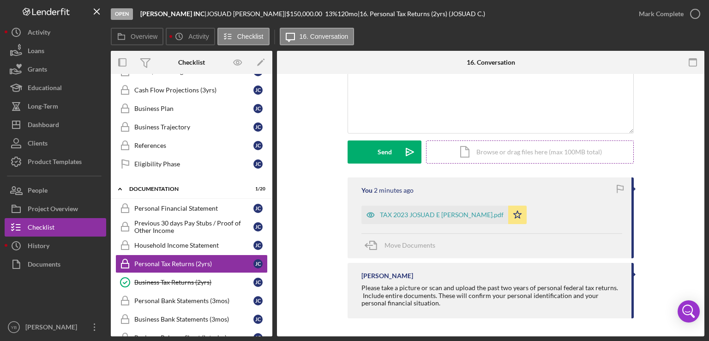
click at [497, 157] on div "Icon/Document Browse or drag files here (max 100MB total) Tap to choose files o…" at bounding box center [530, 151] width 208 height 23
click at [357, 327] on div "JOSUAD CRUZ GONZALEZ can only see guidance for this item. They will not be able…" at bounding box center [491, 107] width 428 height 459
click at [480, 148] on div "Icon/Document Browse or drag files here (max 100MB total) Tap to choose files o…" at bounding box center [530, 151] width 208 height 23
click at [441, 109] on icon at bounding box center [441, 109] width 12 height 12
click at [490, 150] on div "Icon/Document Browse or drag files here (max 100MB total) Tap to choose files o…" at bounding box center [530, 151] width 208 height 23
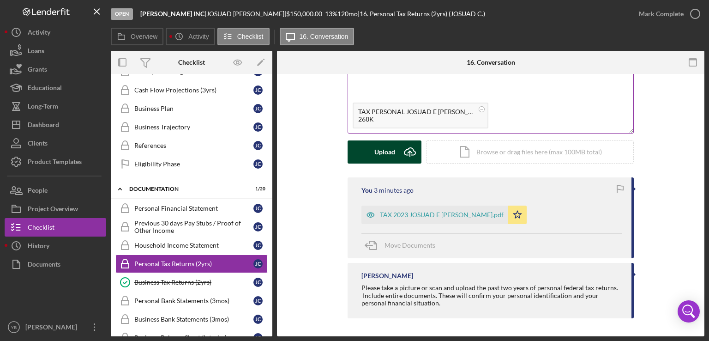
click at [385, 145] on div "Upload" at bounding box center [385, 151] width 21 height 23
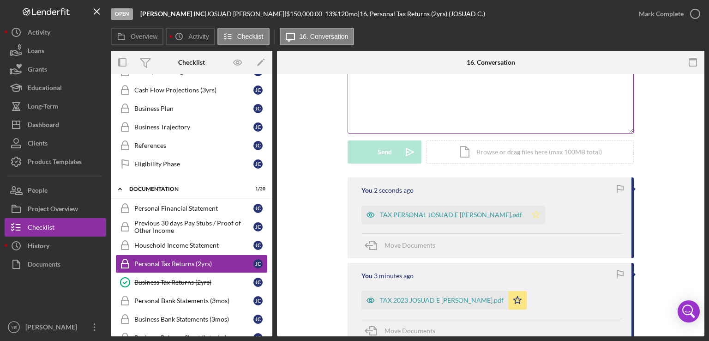
click at [538, 216] on icon "Icon/Star" at bounding box center [536, 214] width 18 height 18
click at [663, 10] on div "Mark Complete" at bounding box center [661, 14] width 45 height 18
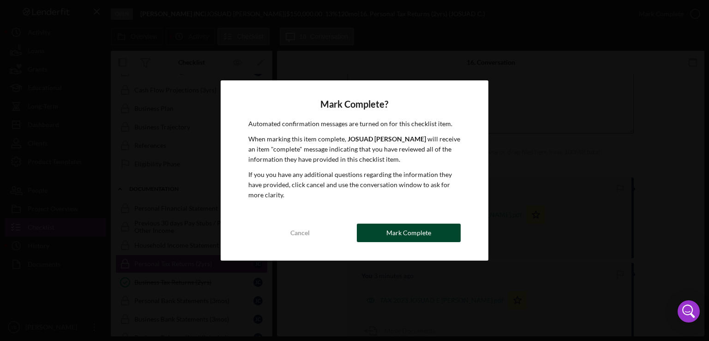
click at [387, 235] on button "Mark Complete" at bounding box center [409, 233] width 104 height 18
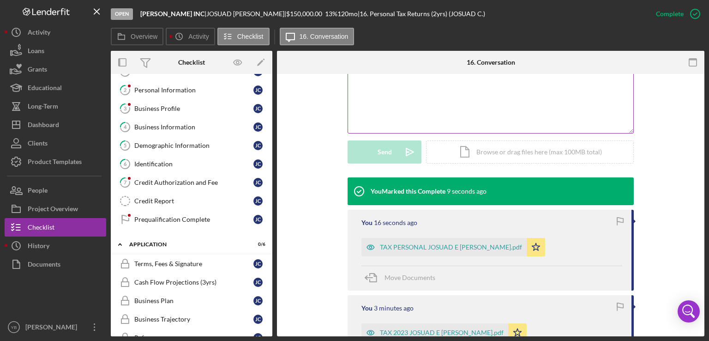
scroll to position [37, 0]
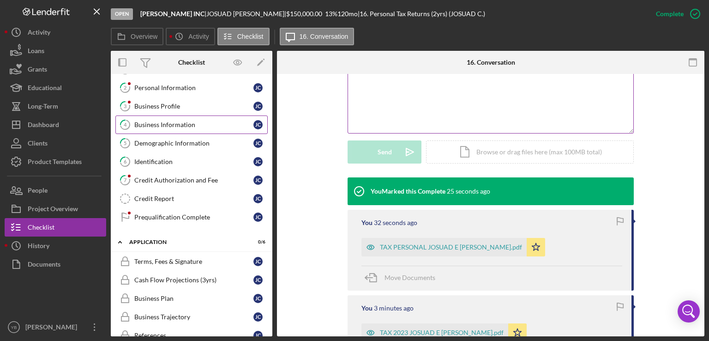
click at [175, 126] on div "Business Information" at bounding box center [193, 124] width 119 height 7
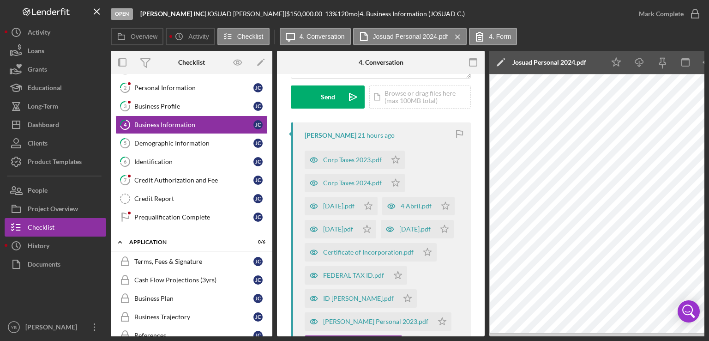
scroll to position [151, 0]
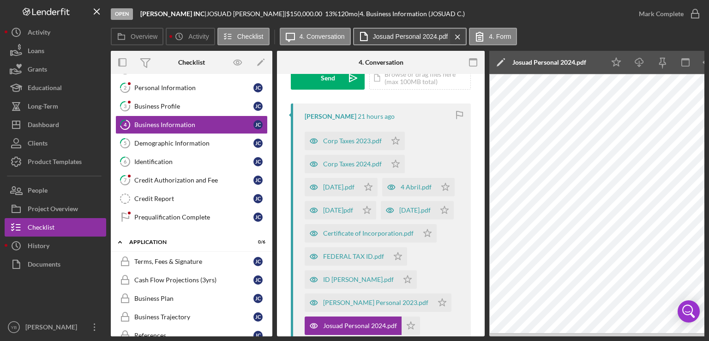
click at [453, 34] on icon "Icon/Menu Close" at bounding box center [458, 36] width 16 height 23
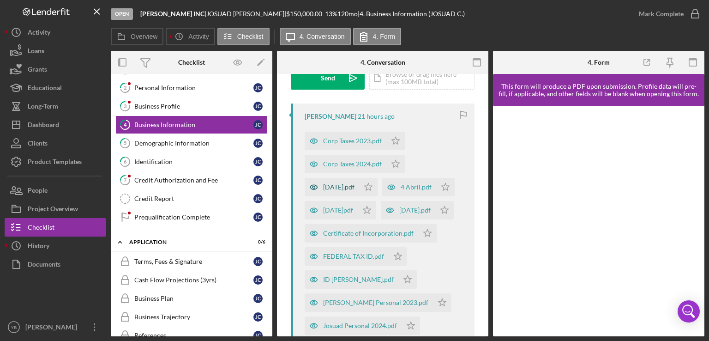
click at [351, 191] on div "[DATE].pdf" at bounding box center [332, 187] width 54 height 18
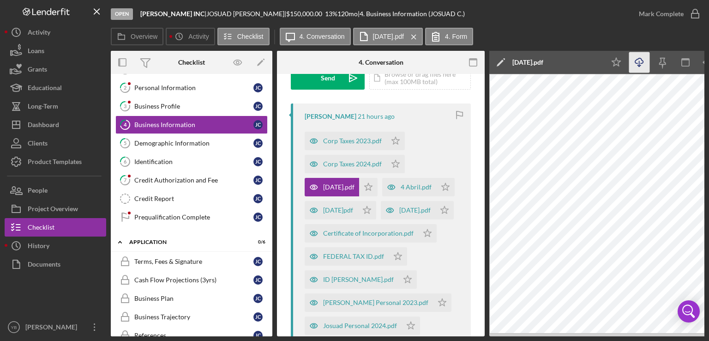
click at [640, 66] on line "button" at bounding box center [640, 63] width 0 height 5
click at [416, 36] on icon "Icon/Menu Close" at bounding box center [414, 36] width 16 height 23
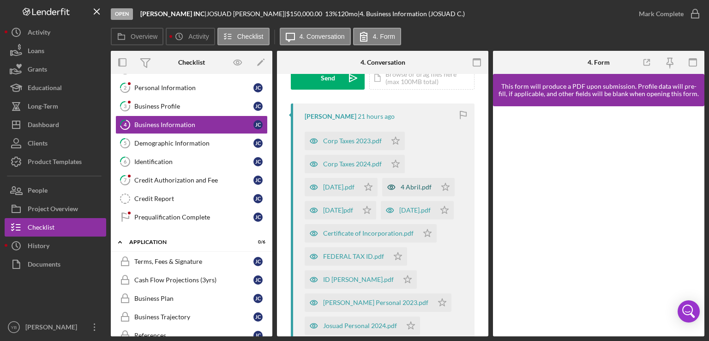
click at [417, 187] on div "4 Abril.pdf" at bounding box center [416, 186] width 31 height 7
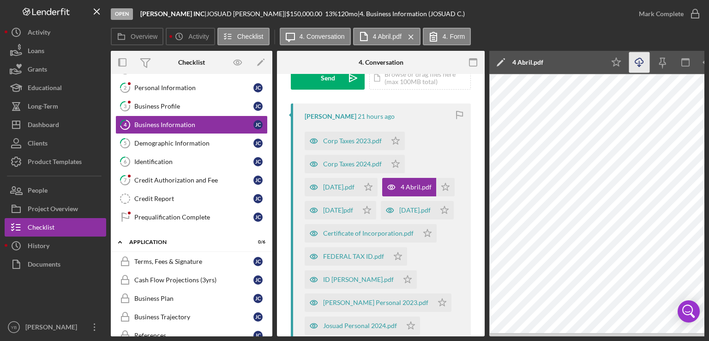
click at [642, 65] on icon "Icon/Download" at bounding box center [639, 62] width 21 height 21
click at [409, 33] on icon "Icon/Menu Close" at bounding box center [411, 36] width 16 height 23
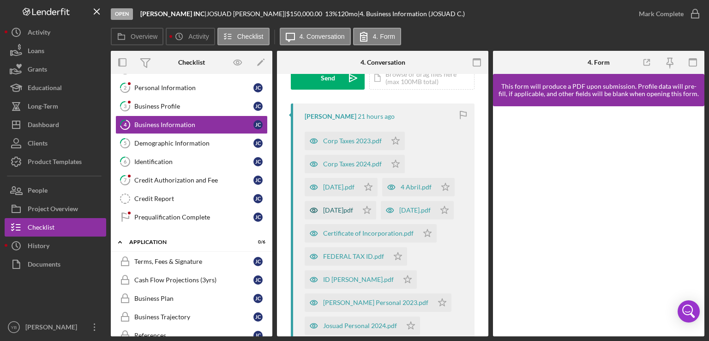
click at [336, 212] on div "[DATE]pdf" at bounding box center [338, 209] width 30 height 7
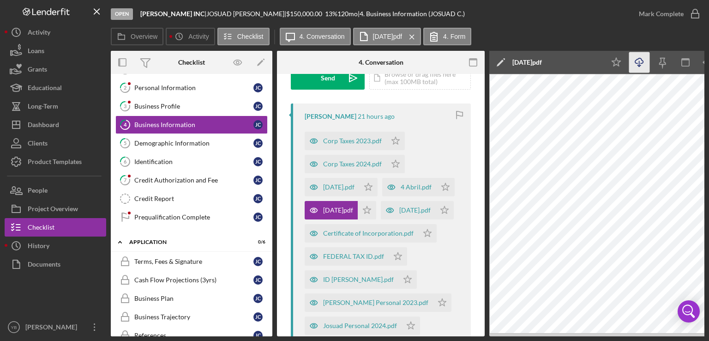
click at [642, 65] on icon "Icon/Download" at bounding box center [639, 62] width 21 height 21
click at [399, 214] on div "[DATE].pdf" at bounding box center [414, 209] width 31 height 7
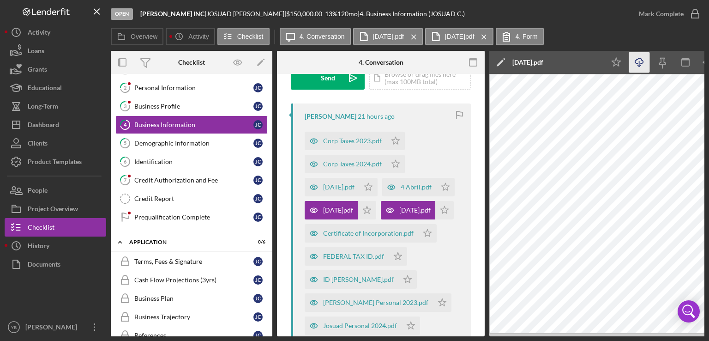
click at [640, 65] on line "button" at bounding box center [640, 63] width 0 height 5
drag, startPoint x: 273, startPoint y: 169, endPoint x: 270, endPoint y: 164, distance: 5.6
click at [270, 164] on div "Overview Internal Workflow Stage Open Icon/Dropdown Arrow Archive (can unarchiv…" at bounding box center [408, 193] width 594 height 285
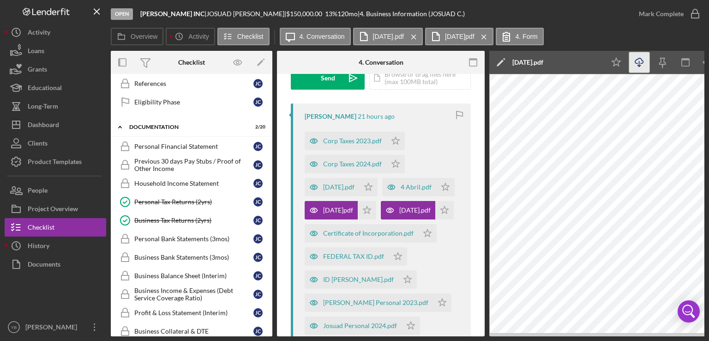
scroll to position [292, 0]
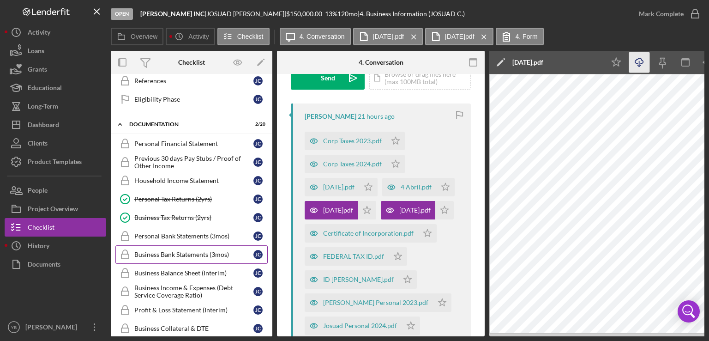
click at [186, 251] on div "Business Bank Statements (3mos)" at bounding box center [193, 254] width 119 height 7
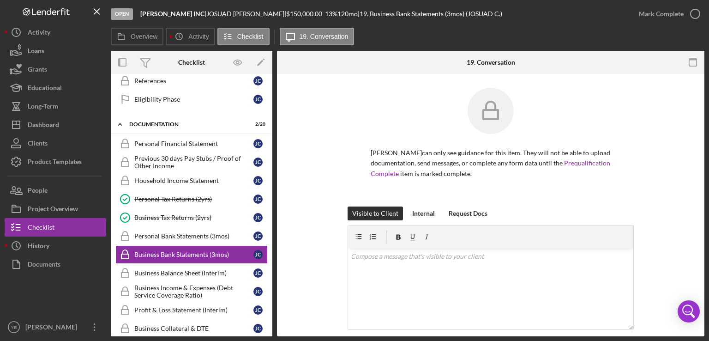
click at [672, 169] on div "JOSUAD CRUZ GONZALEZ can only see guidance for this item. They will not be able…" at bounding box center [491, 147] width 400 height 119
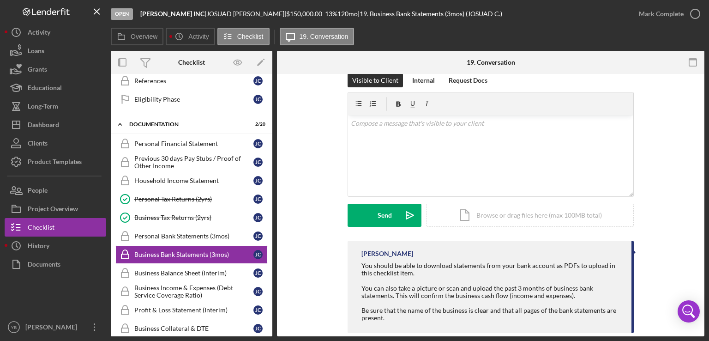
scroll to position [148, 0]
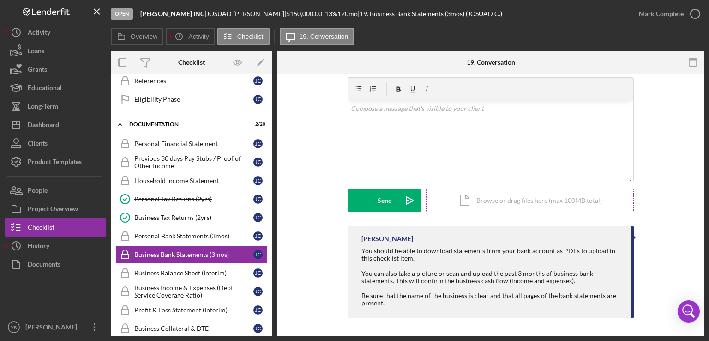
click at [538, 205] on div "Icon/Document Browse or drag files here (max 100MB total) Tap to choose files o…" at bounding box center [530, 200] width 208 height 23
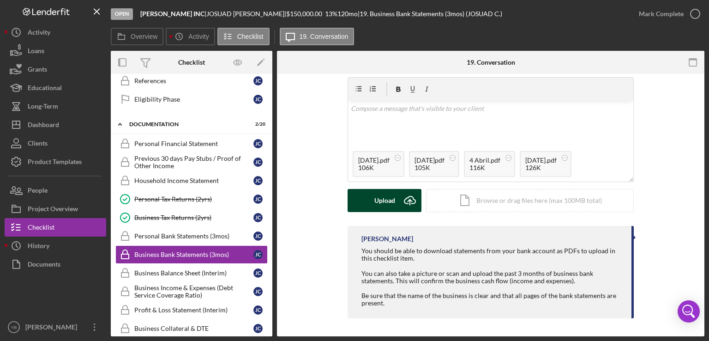
click at [375, 196] on div "Upload" at bounding box center [385, 200] width 21 height 23
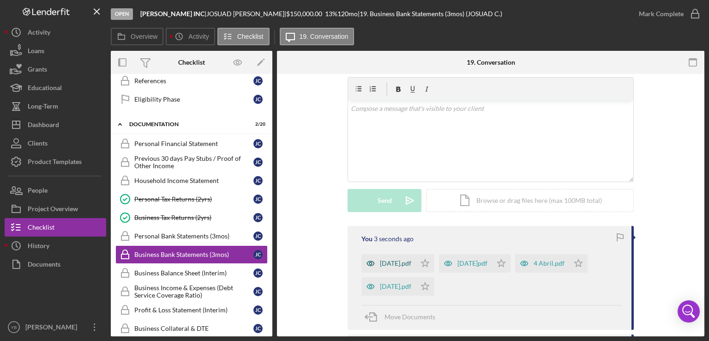
click at [393, 267] on div "[DATE].pdf" at bounding box center [389, 263] width 54 height 18
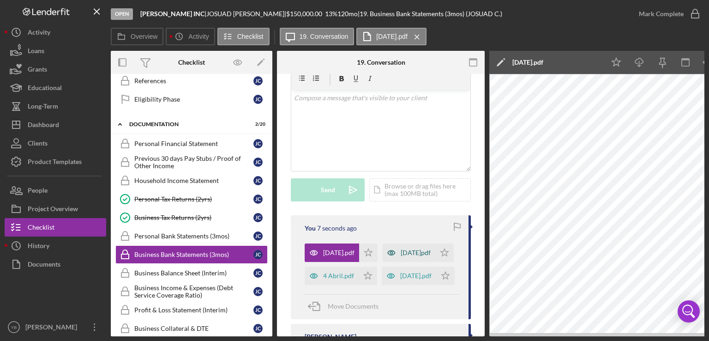
click at [414, 262] on div "[DATE]pdf" at bounding box center [408, 252] width 53 height 18
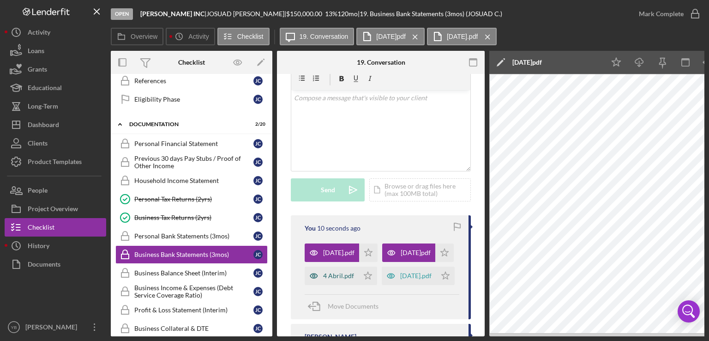
click at [338, 279] on div "4 Abril.pdf" at bounding box center [338, 275] width 31 height 7
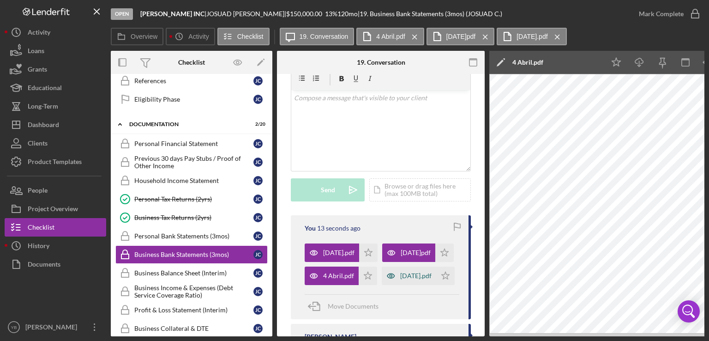
click at [400, 279] on div "[DATE].pdf" at bounding box center [415, 275] width 31 height 7
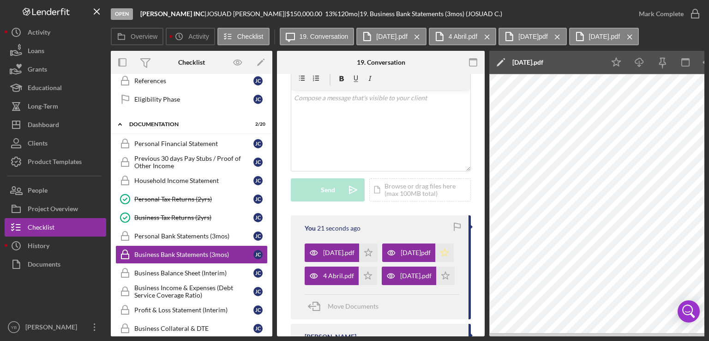
click at [436, 262] on icon "Icon/Star" at bounding box center [444, 252] width 18 height 18
click at [366, 262] on icon "Icon/Star" at bounding box center [368, 252] width 18 height 18
click at [365, 279] on polygon "button" at bounding box center [368, 275] width 8 height 7
click at [442, 279] on polygon "button" at bounding box center [446, 275] width 8 height 7
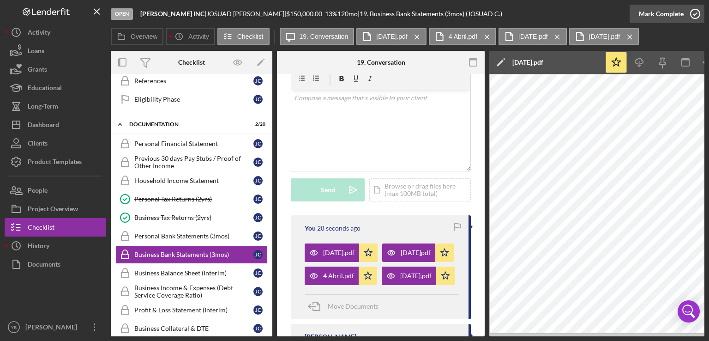
click at [671, 17] on div "Mark Complete" at bounding box center [661, 14] width 45 height 18
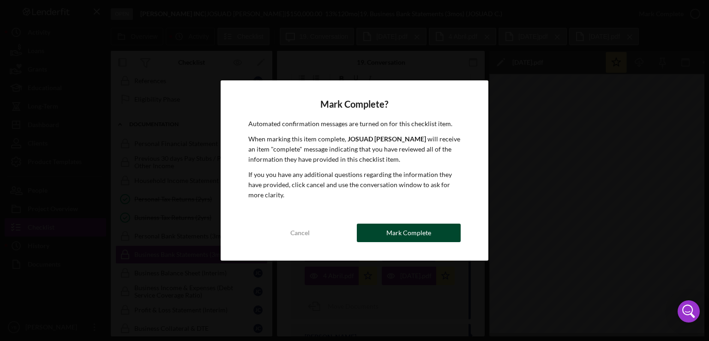
click at [437, 228] on button "Mark Complete" at bounding box center [409, 233] width 104 height 18
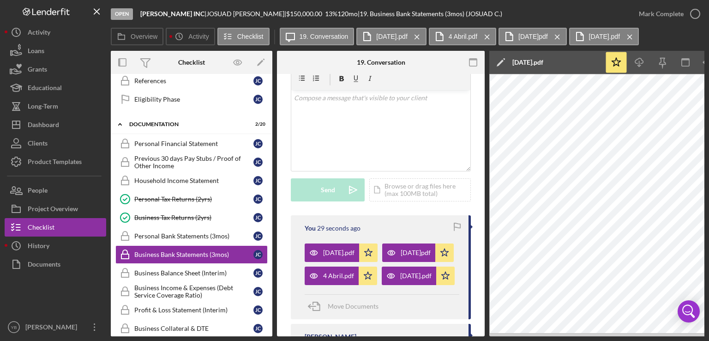
scroll to position [177, 0]
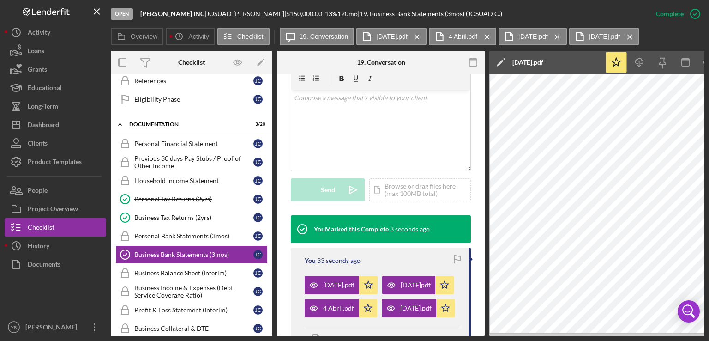
click at [272, 246] on div "Overview Internal Workflow Stage Open Icon/Dropdown Arrow Archive (can unarchiv…" at bounding box center [408, 193] width 594 height 285
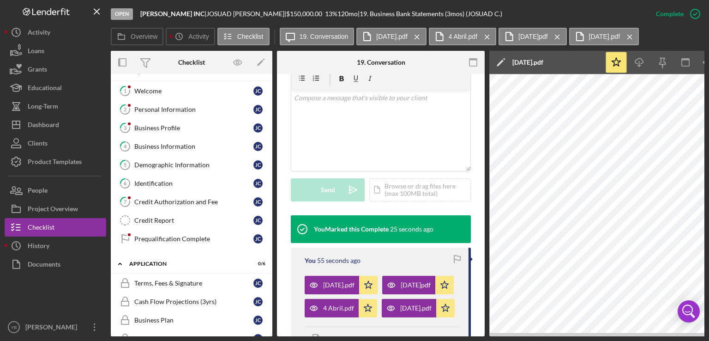
scroll to position [16, 0]
click at [181, 143] on div "Business Information" at bounding box center [193, 145] width 119 height 7
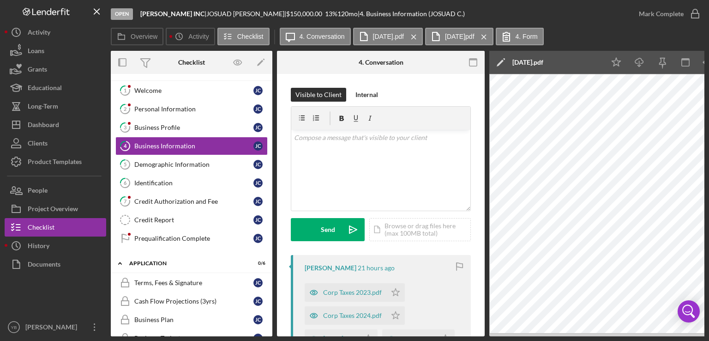
drag, startPoint x: 482, startPoint y: 169, endPoint x: 482, endPoint y: 193, distance: 23.6
click at [482, 193] on div "4 Business Information Visible to Client Internal v Color teal Color pink Remov…" at bounding box center [381, 205] width 208 height 262
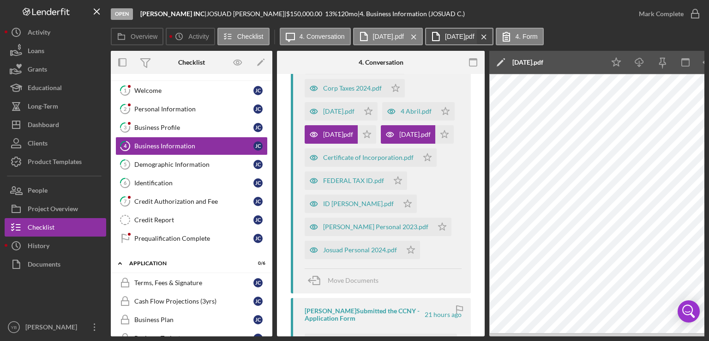
click at [480, 38] on icon "Icon/Menu Close" at bounding box center [484, 36] width 16 height 23
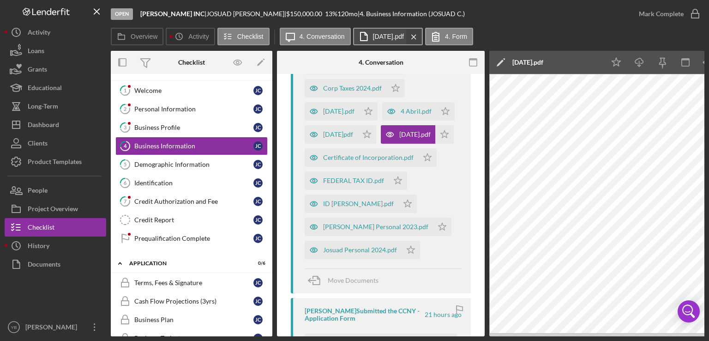
click at [414, 34] on icon "Icon/Menu Close" at bounding box center [414, 36] width 16 height 23
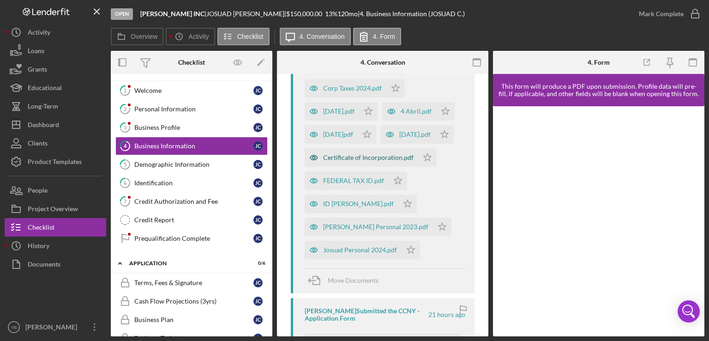
click at [391, 156] on div "Certificate of Incorporation.pdf" at bounding box center [368, 157] width 91 height 7
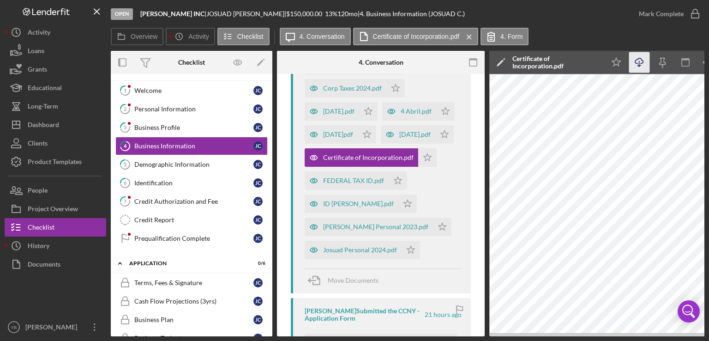
click at [641, 61] on icon "Icon/Download" at bounding box center [639, 62] width 21 height 21
click at [373, 184] on div "FEDERAL TAX ID.pdf" at bounding box center [353, 180] width 61 height 7
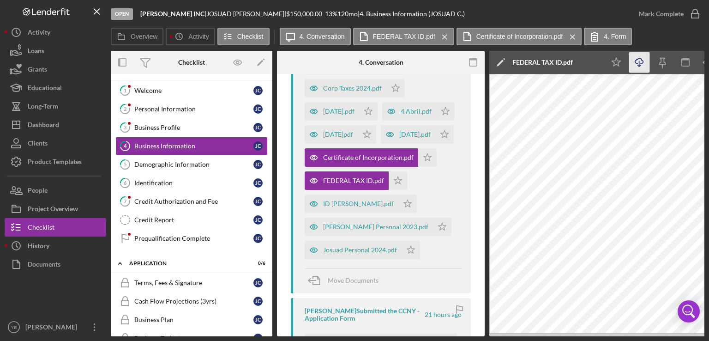
click at [641, 64] on icon "Icon/Download" at bounding box center [639, 62] width 21 height 21
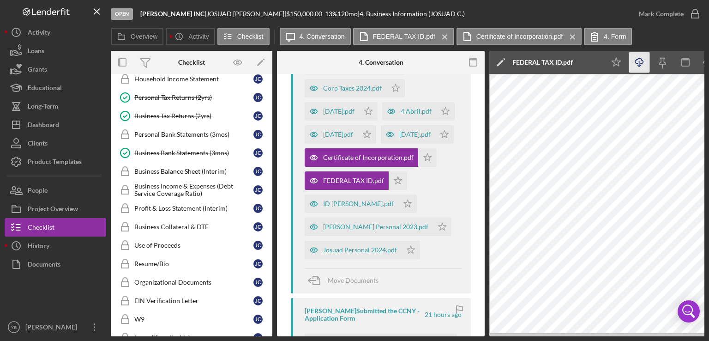
scroll to position [395, 0]
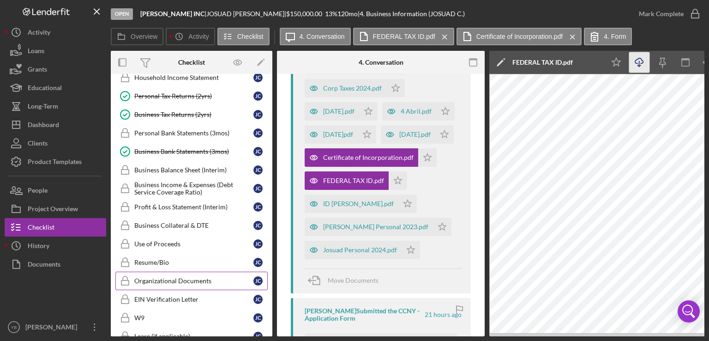
click at [189, 277] on div "Organizational Documents" at bounding box center [193, 280] width 119 height 7
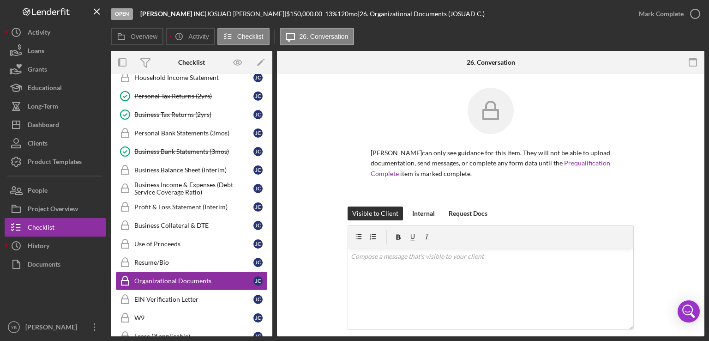
click at [654, 167] on div "JOSUAD CRUZ GONZALEZ can only see guidance for this item. They will not be able…" at bounding box center [491, 147] width 400 height 119
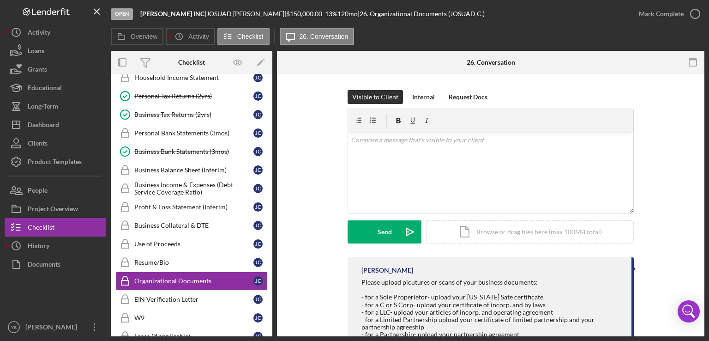
scroll to position [148, 0]
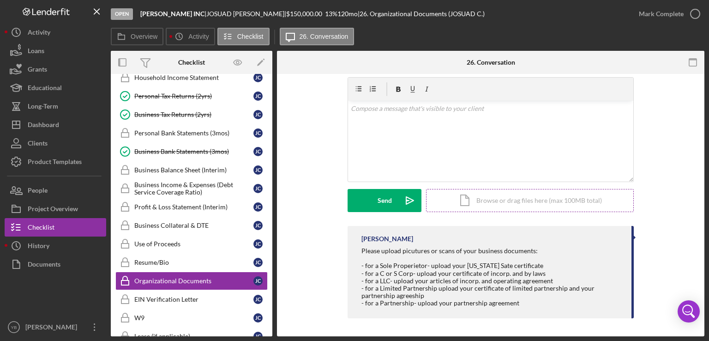
click at [556, 203] on div "Icon/Document Browse or drag files here (max 100MB total) Tap to choose files o…" at bounding box center [530, 200] width 208 height 23
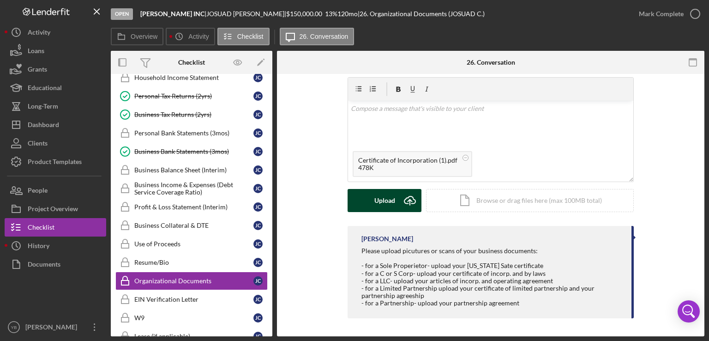
click at [381, 197] on div "Upload" at bounding box center [385, 200] width 21 height 23
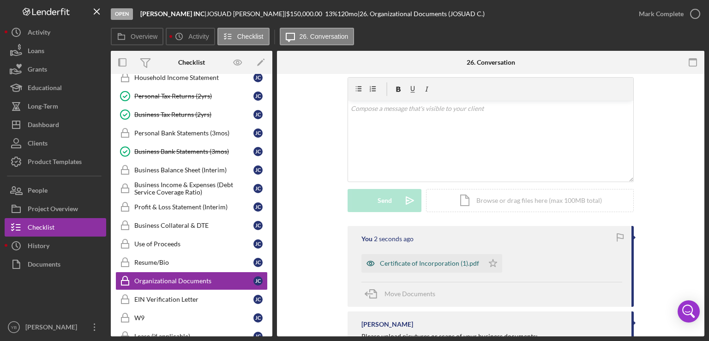
click at [440, 266] on div "Certificate of Incorporation (1).pdf" at bounding box center [423, 263] width 122 height 18
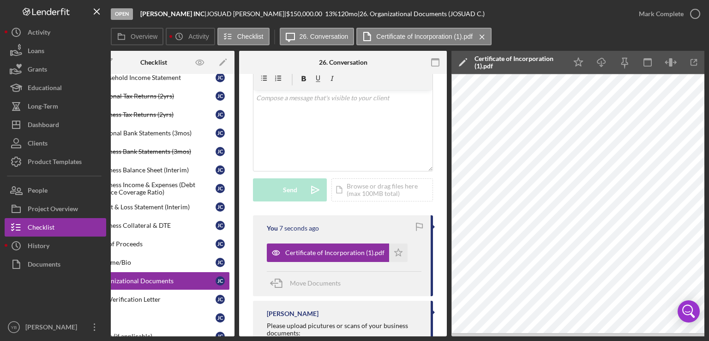
scroll to position [0, 61]
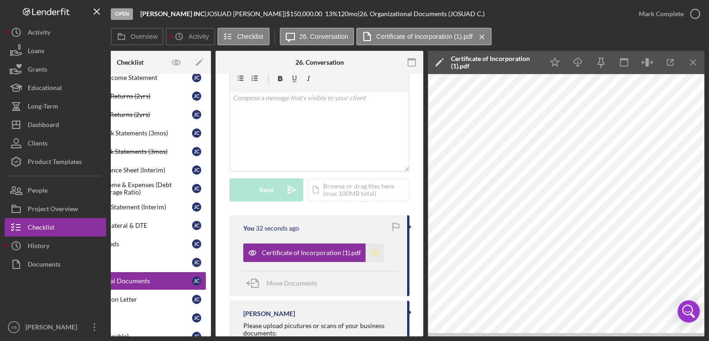
click at [374, 256] on polygon "button" at bounding box center [375, 251] width 8 height 7
click at [653, 9] on div "Mark Complete" at bounding box center [661, 14] width 45 height 18
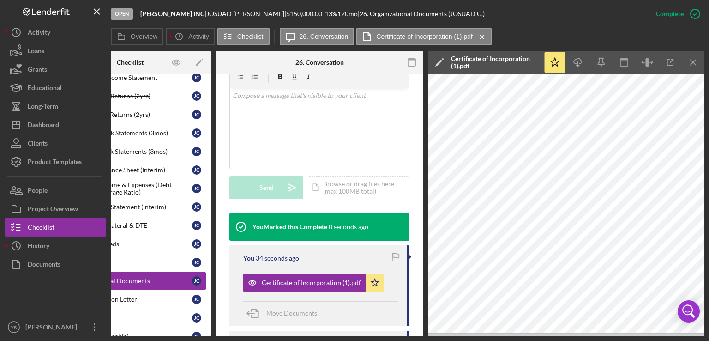
scroll to position [177, 0]
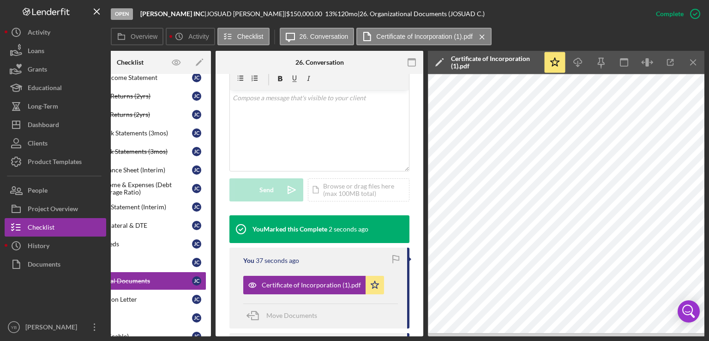
drag, startPoint x: 278, startPoint y: 331, endPoint x: 242, endPoint y: 334, distance: 35.7
click at [242, 334] on div "Overview Internal Workflow Stage Open Icon/Dropdown Arrow Archive (can unarchiv…" at bounding box center [408, 193] width 594 height 285
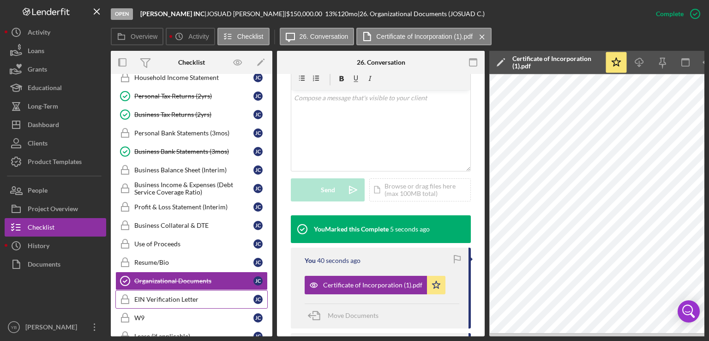
click at [198, 296] on div "EIN Verification Letter" at bounding box center [193, 299] width 119 height 7
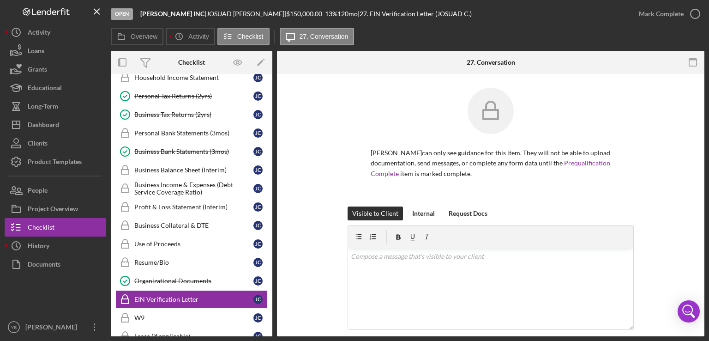
click at [654, 187] on div "JOSUAD CRUZ GONZALEZ can only see guidance for this item. They will not be able…" at bounding box center [491, 147] width 400 height 119
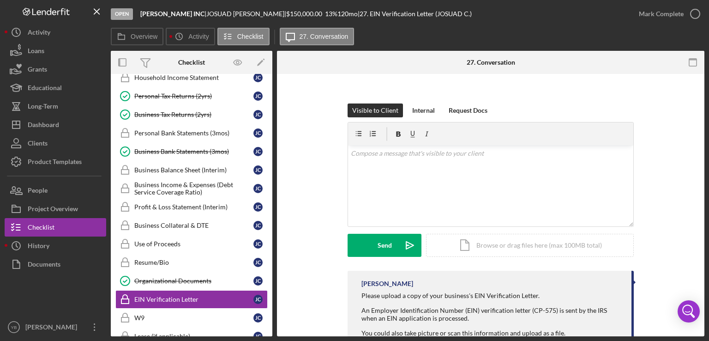
scroll to position [129, 0]
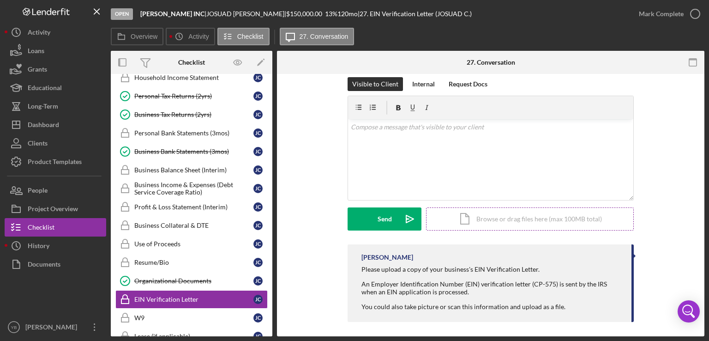
click at [523, 224] on div "Icon/Document Browse or drag files here (max 100MB total) Tap to choose files o…" at bounding box center [530, 218] width 208 height 23
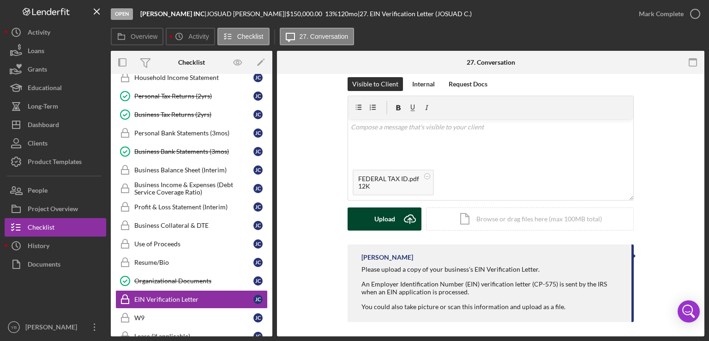
click at [385, 217] on div "Upload" at bounding box center [385, 218] width 21 height 23
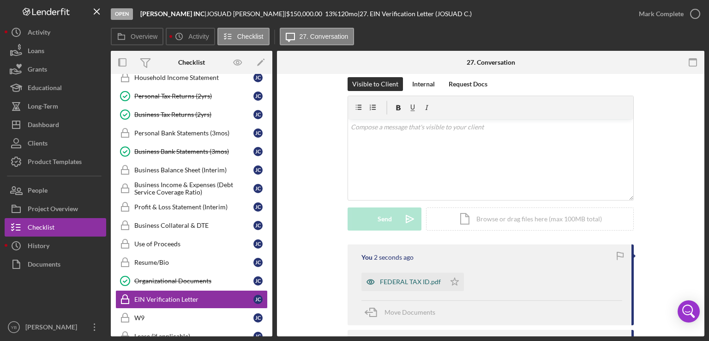
click at [392, 282] on div "FEDERAL TAX ID.pdf" at bounding box center [410, 281] width 61 height 7
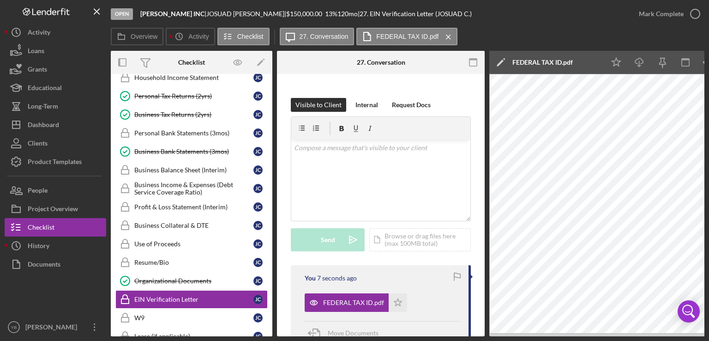
drag, startPoint x: 393, startPoint y: 336, endPoint x: 470, endPoint y: 340, distance: 76.3
click at [470, 340] on html "Open AJ LUX INC | JOSUAD CRUZ GONZALEZ | $150,000.00 13 % 120 mo | 27. EIN Veri…" at bounding box center [354, 170] width 709 height 341
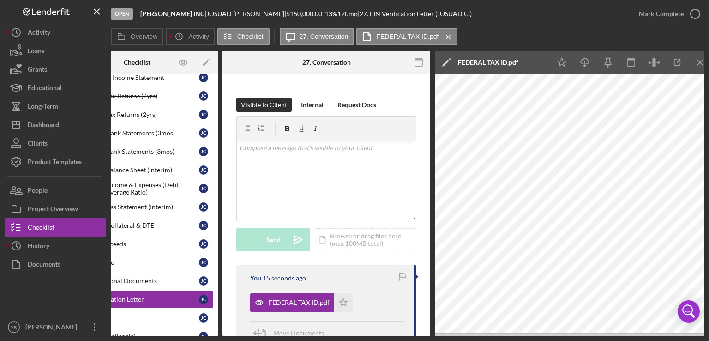
scroll to position [0, 0]
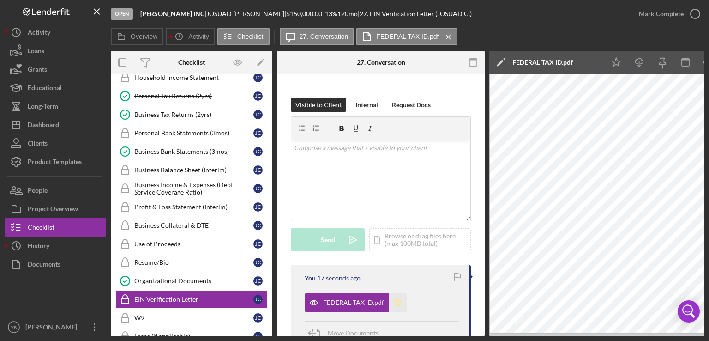
click at [397, 306] on polygon "button" at bounding box center [398, 301] width 8 height 7
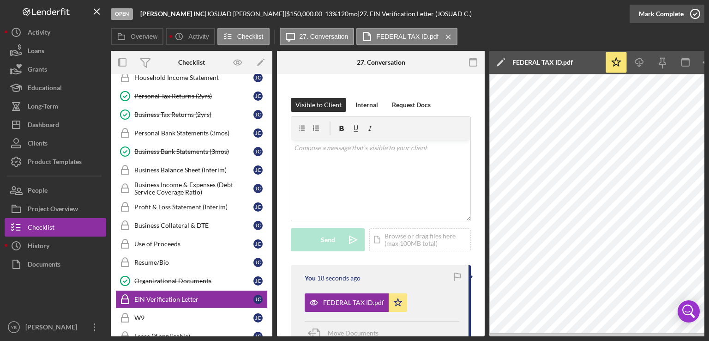
click at [673, 17] on div "Mark Complete" at bounding box center [661, 14] width 45 height 18
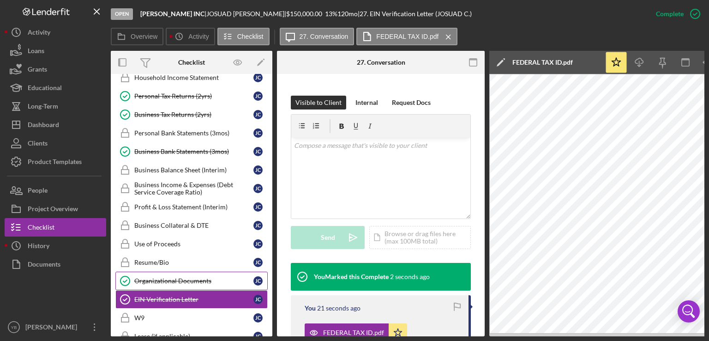
click at [194, 277] on div "Organizational Documents" at bounding box center [193, 280] width 119 height 7
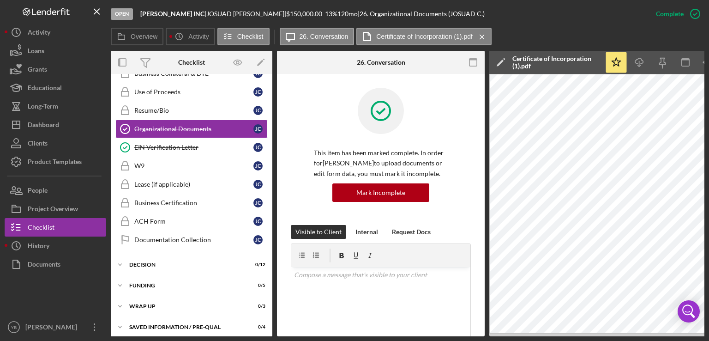
scroll to position [548, 0]
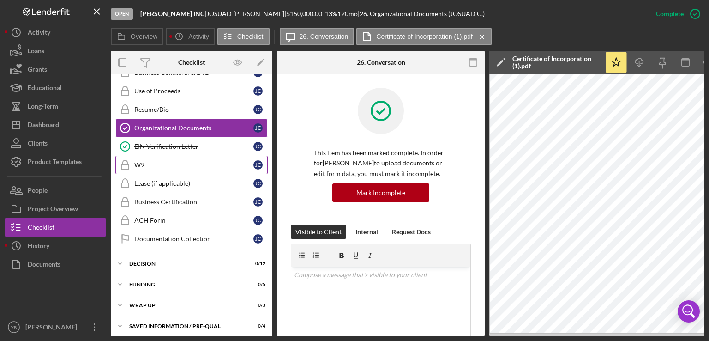
click at [142, 161] on div "W9" at bounding box center [193, 164] width 119 height 7
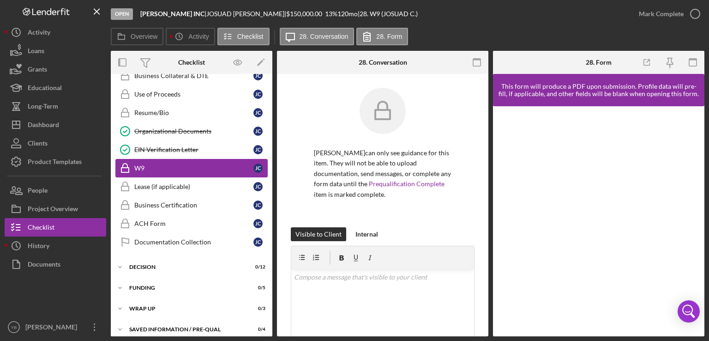
scroll to position [545, 0]
click at [484, 95] on div "JOSUAD CRUZ GONZALEZ can only see guidance for this item. They will not be able…" at bounding box center [383, 282] width 212 height 417
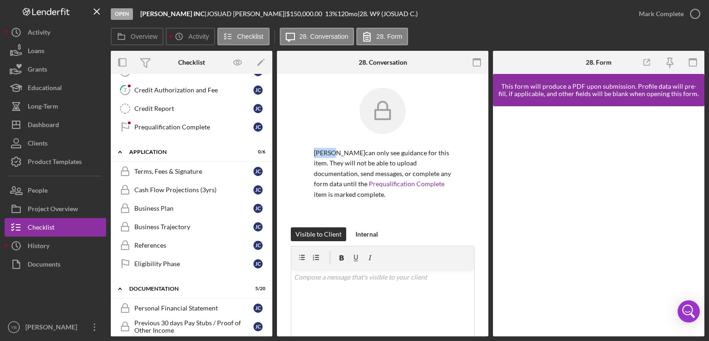
scroll to position [123, 0]
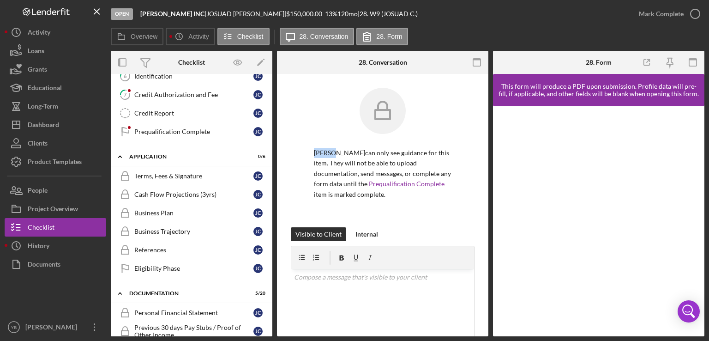
drag, startPoint x: 269, startPoint y: 153, endPoint x: 270, endPoint y: 119, distance: 34.6
click at [270, 119] on div "Icon/Expander Inquiry 0 / 9 1 Welcome J C 2 Personal Information J C 3 Business…" at bounding box center [192, 205] width 162 height 262
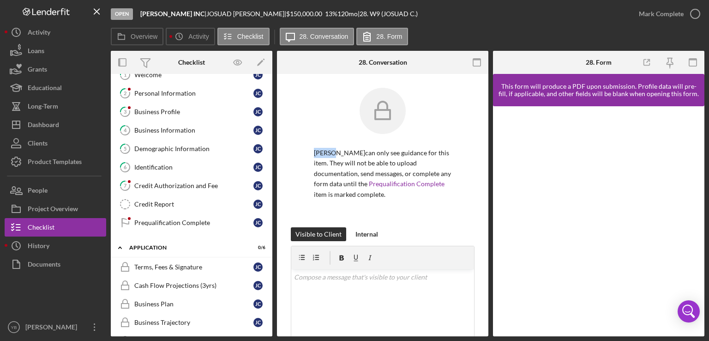
scroll to position [30, 0]
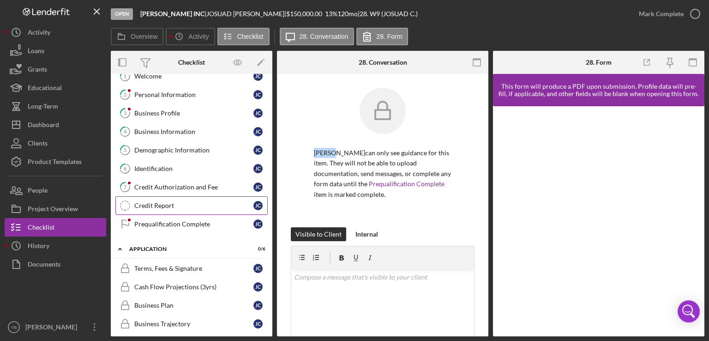
click at [148, 199] on link "Credit Report Credit Report J C" at bounding box center [191, 205] width 152 height 18
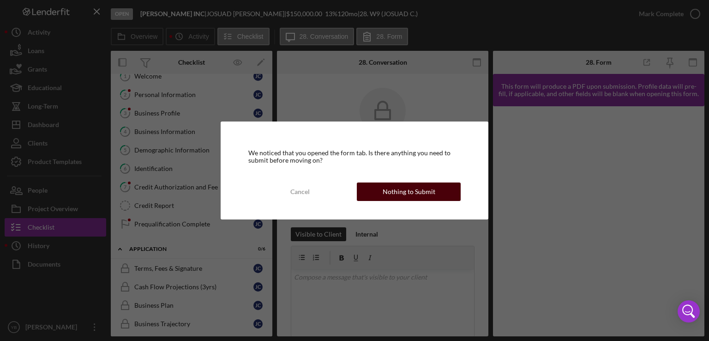
click at [395, 194] on div "Nothing to Submit" at bounding box center [409, 191] width 53 height 18
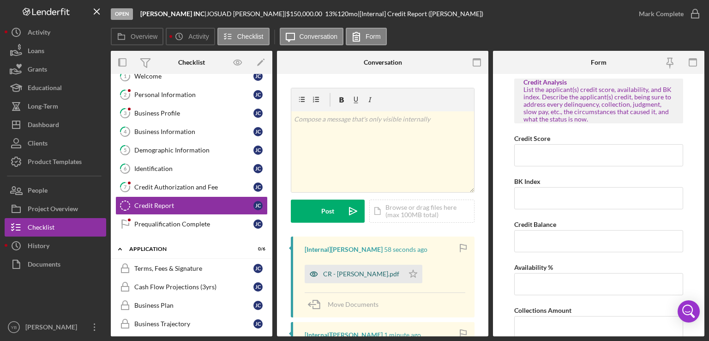
click at [364, 270] on div "CR - Gonzalez Josuad.pdf" at bounding box center [361, 273] width 76 height 7
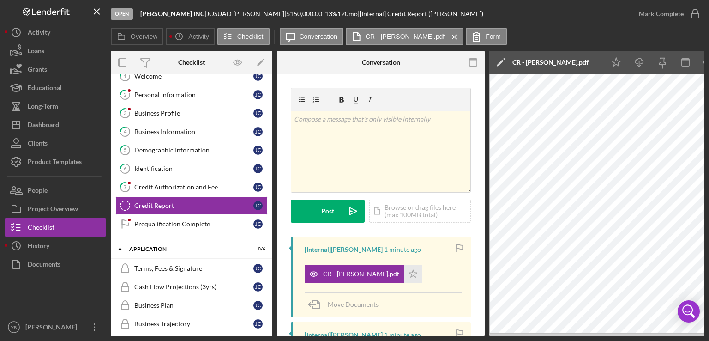
drag, startPoint x: 496, startPoint y: 337, endPoint x: 515, endPoint y: 334, distance: 18.7
click at [515, 334] on div "Open AJ LUX INC | JOSUAD CRUZ GONZALEZ | $150,000.00 13 % 120 mo | [Internal] C…" at bounding box center [354, 170] width 709 height 341
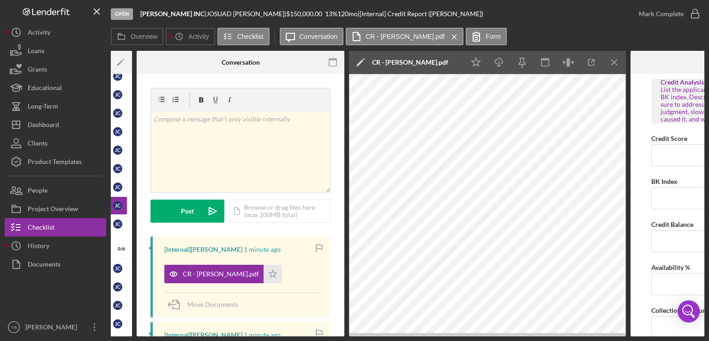
scroll to position [0, 141]
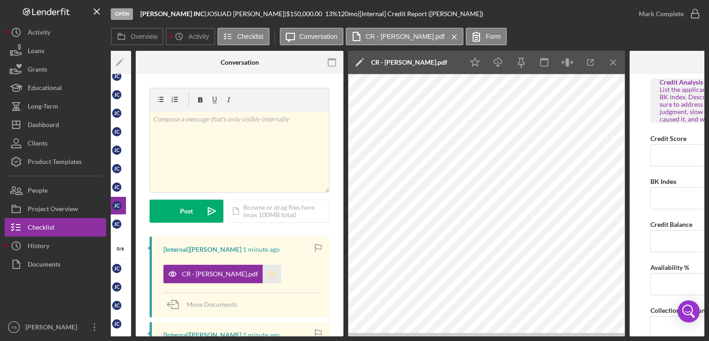
click at [270, 273] on polygon "button" at bounding box center [272, 273] width 8 height 7
click at [611, 64] on icon "Icon/Menu Close" at bounding box center [614, 62] width 21 height 21
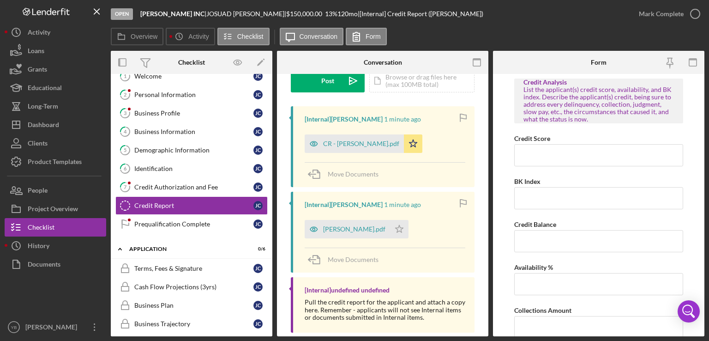
scroll to position [131, 0]
click at [372, 232] on div "SIR - Gonzalez Josuad.pdf" at bounding box center [347, 228] width 85 height 18
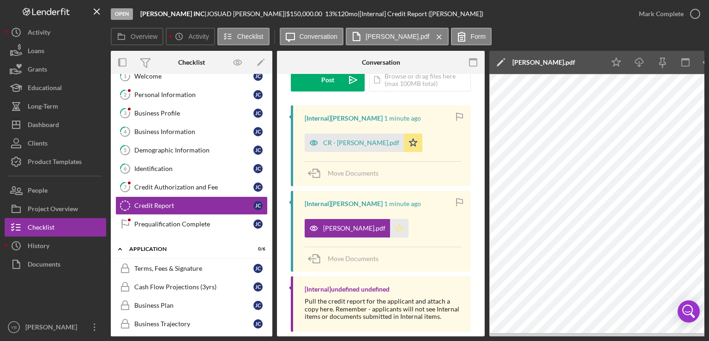
click at [409, 227] on icon "Icon/Star" at bounding box center [399, 228] width 18 height 18
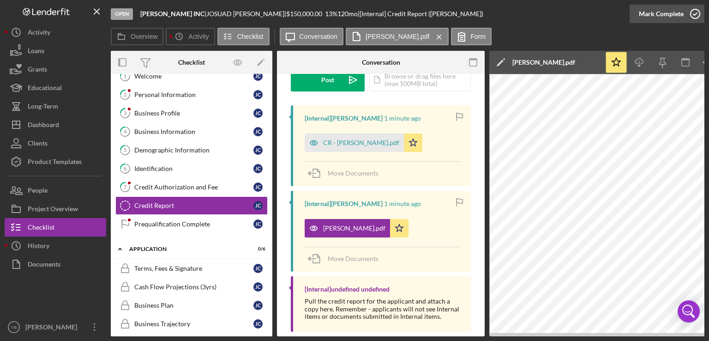
click at [661, 15] on div "Mark Complete" at bounding box center [661, 14] width 45 height 18
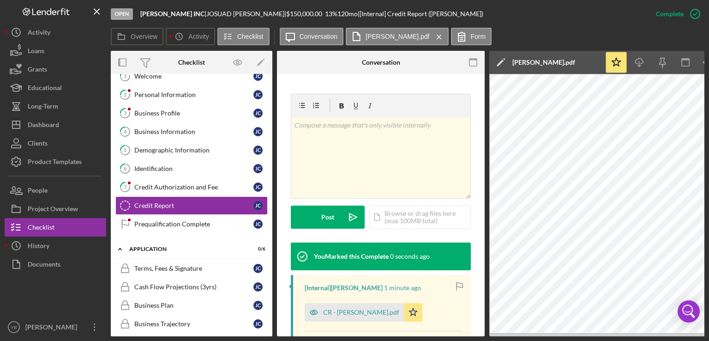
scroll to position [278, 0]
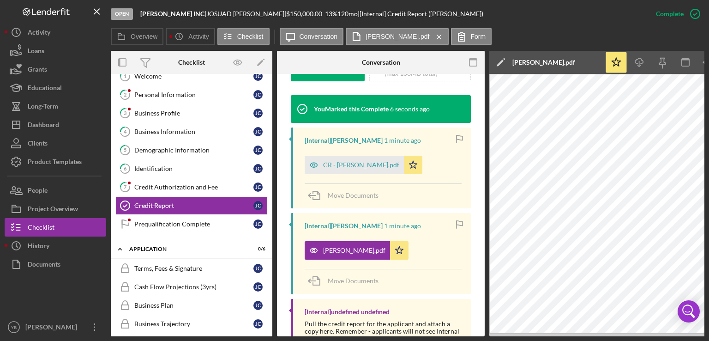
click at [272, 162] on div "Overview Internal Workflow Stage Open Icon/Dropdown Arrow Archive (can unarchiv…" at bounding box center [408, 193] width 594 height 285
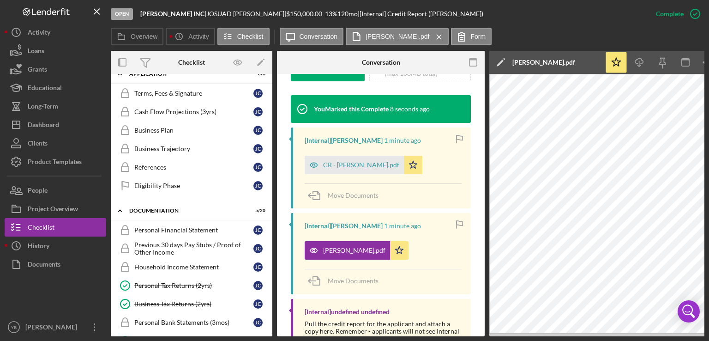
scroll to position [210, 0]
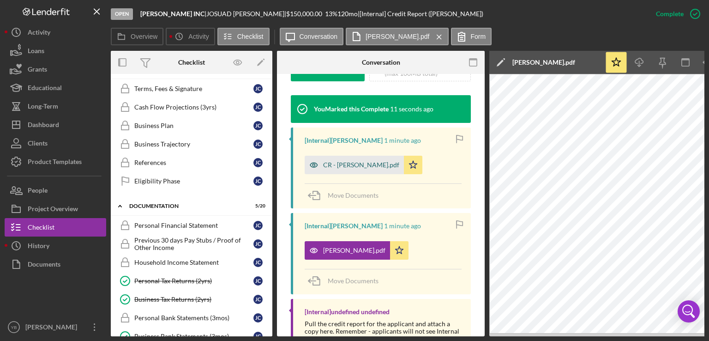
click at [353, 169] on div "CR - Gonzalez Josuad.pdf" at bounding box center [361, 164] width 76 height 7
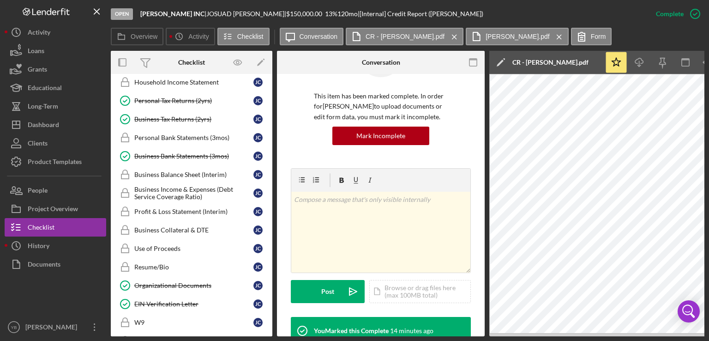
scroll to position [392, 0]
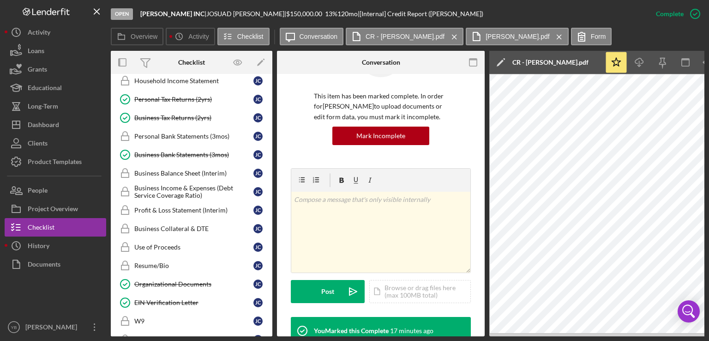
drag, startPoint x: 272, startPoint y: 273, endPoint x: 270, endPoint y: 208, distance: 65.2
click at [270, 208] on div "Overview Internal Workflow Stage Open Icon/Dropdown Arrow Archive (can unarchiv…" at bounding box center [408, 193] width 594 height 285
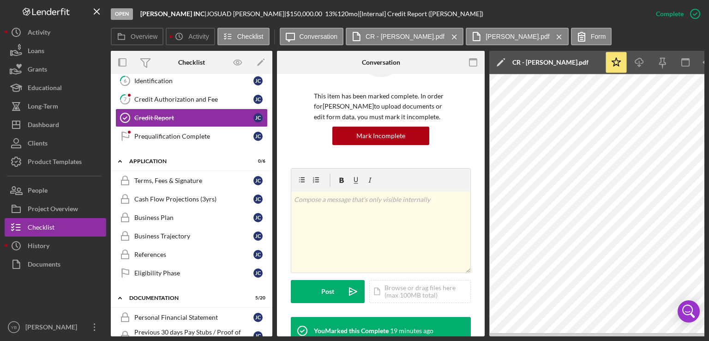
scroll to position [120, 0]
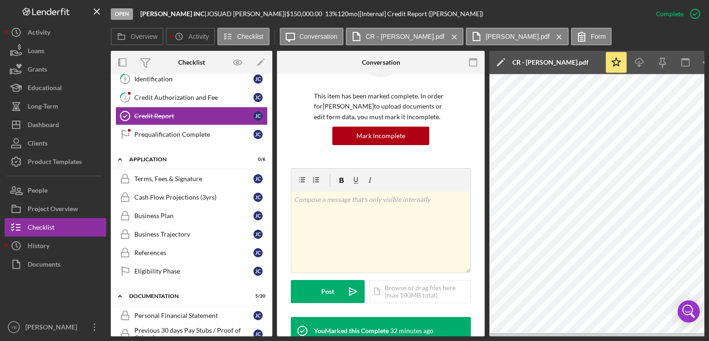
click at [270, 192] on div "Overview Internal Workflow Stage Open Icon/Dropdown Arrow Archive (can unarchiv…" at bounding box center [408, 193] width 594 height 285
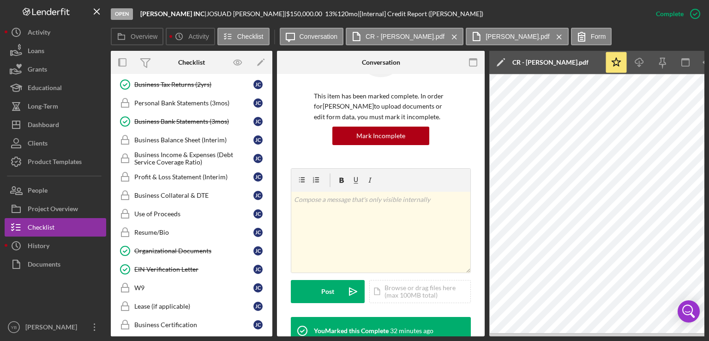
scroll to position [427, 0]
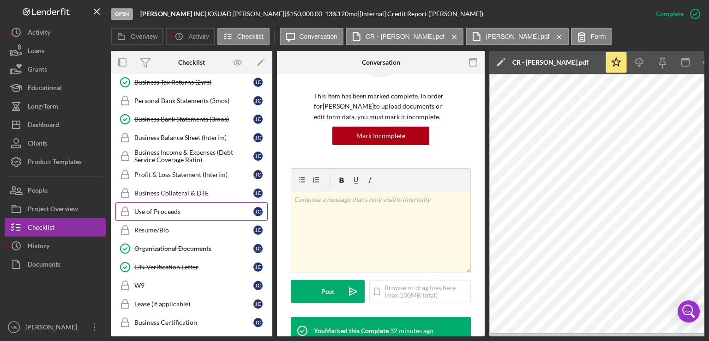
click at [176, 208] on div "Use of Proceeds" at bounding box center [193, 211] width 119 height 7
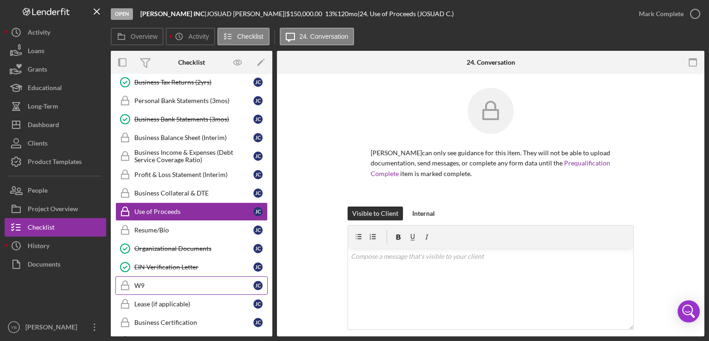
click at [139, 282] on div "W9" at bounding box center [193, 285] width 119 height 7
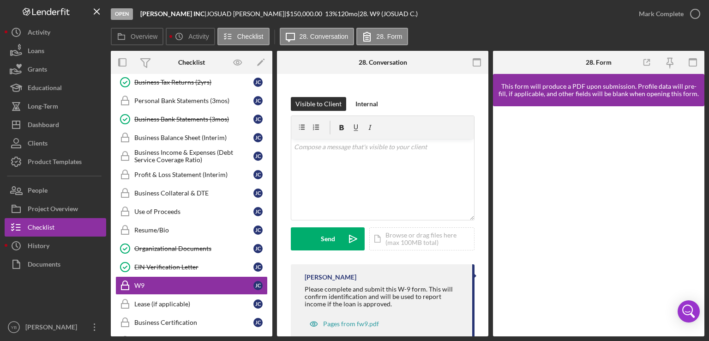
scroll to position [134, 0]
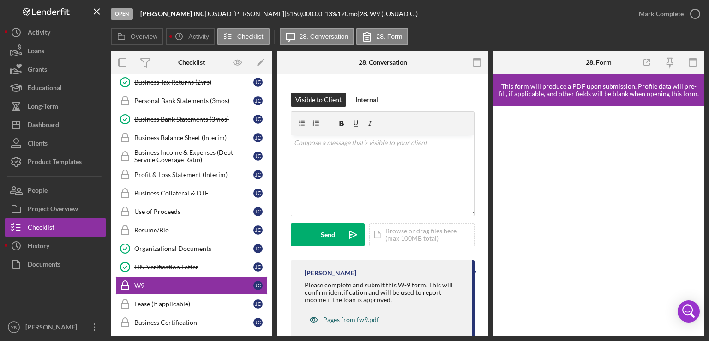
click at [362, 323] on div "Pages from fw9.pdf" at bounding box center [351, 319] width 56 height 7
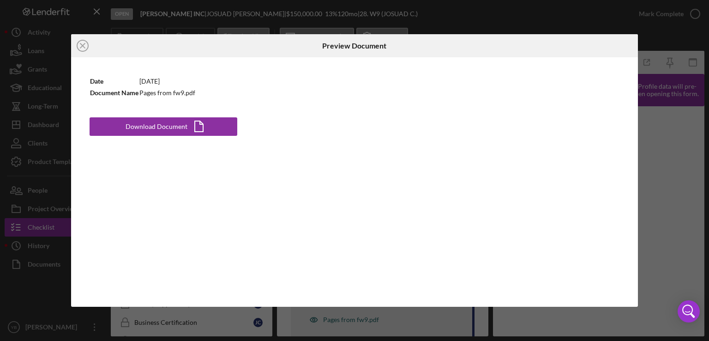
scroll to position [137, 0]
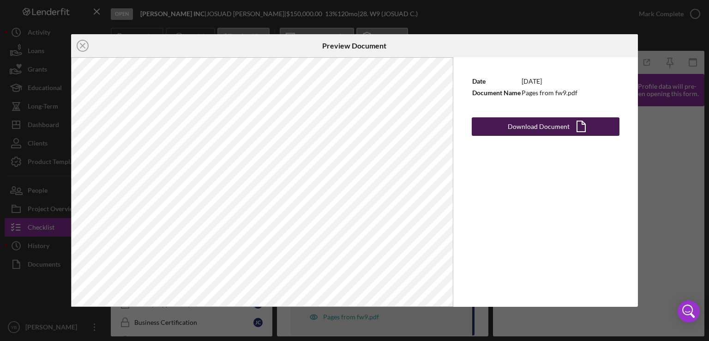
click at [547, 126] on div "Download Document" at bounding box center [539, 126] width 62 height 18
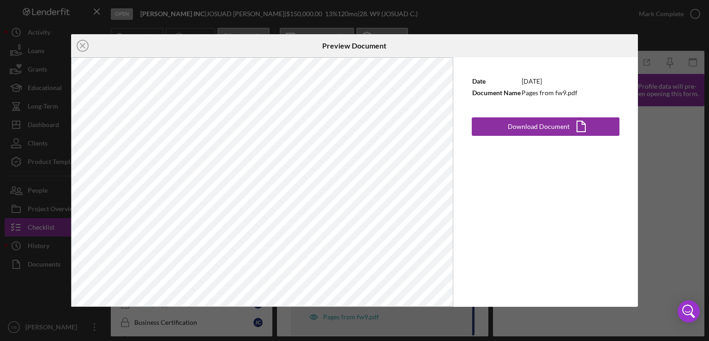
click at [661, 54] on div "Icon/Close Preview Document Date [DATE] Document Name Pages from fw9.pdf Downlo…" at bounding box center [354, 170] width 709 height 341
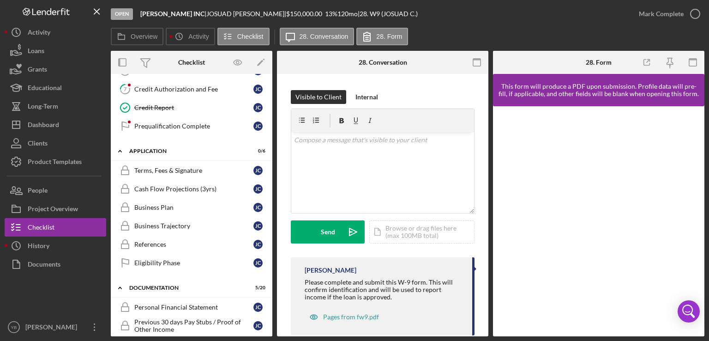
scroll to position [124, 0]
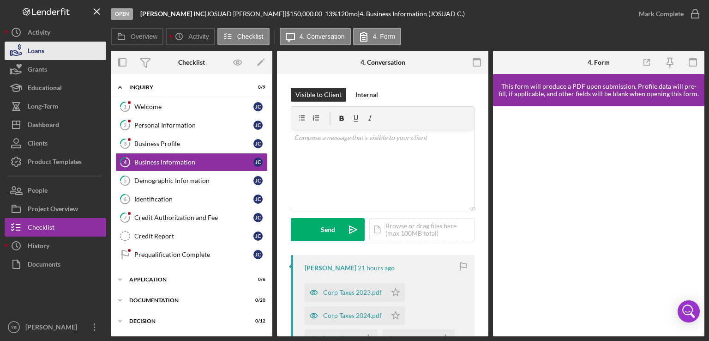
click at [55, 53] on button "Loans" at bounding box center [56, 51] width 102 height 18
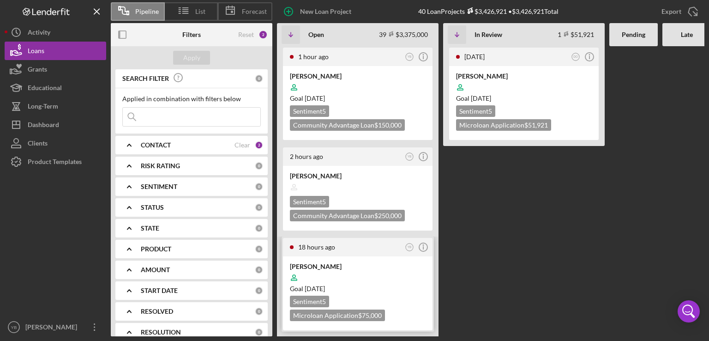
click at [377, 279] on div at bounding box center [358, 278] width 136 height 18
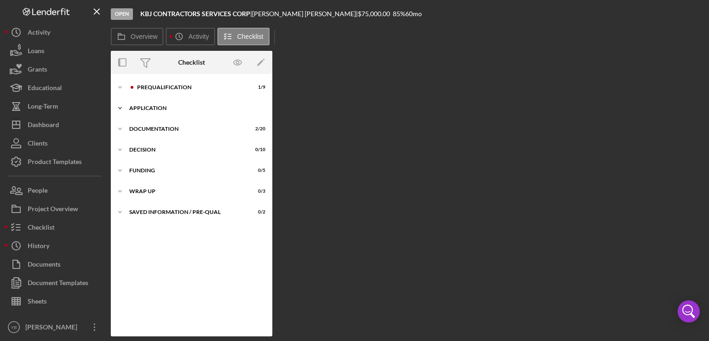
click at [157, 109] on div "Application" at bounding box center [195, 108] width 132 height 6
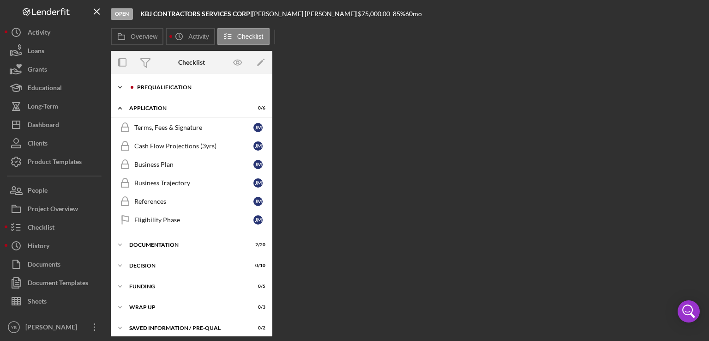
click at [187, 92] on div "Icon/Expander Prequalification 1 / 9" at bounding box center [192, 87] width 162 height 18
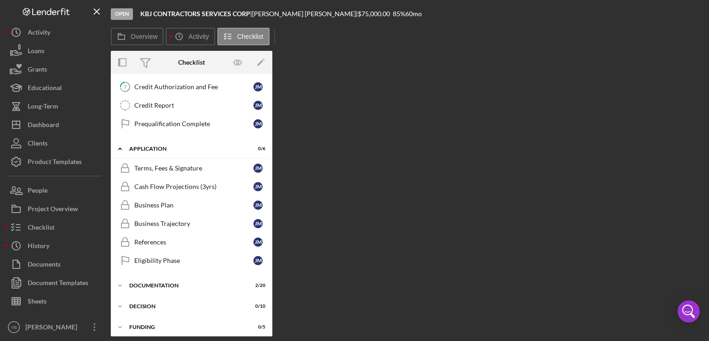
scroll to position [138, 0]
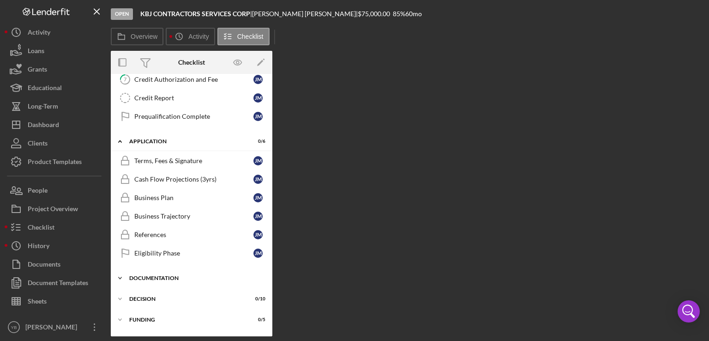
click at [166, 278] on div "Documentation" at bounding box center [195, 278] width 132 height 6
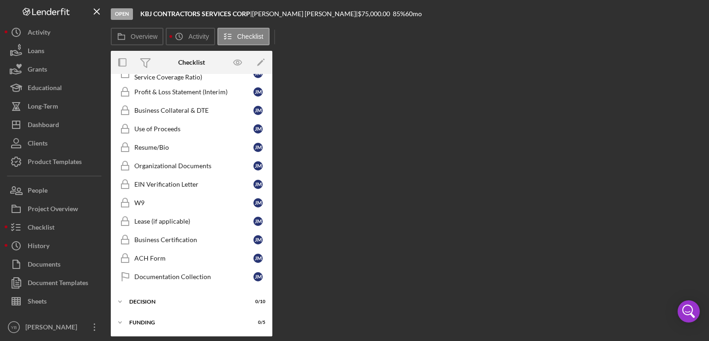
scroll to position [506, 0]
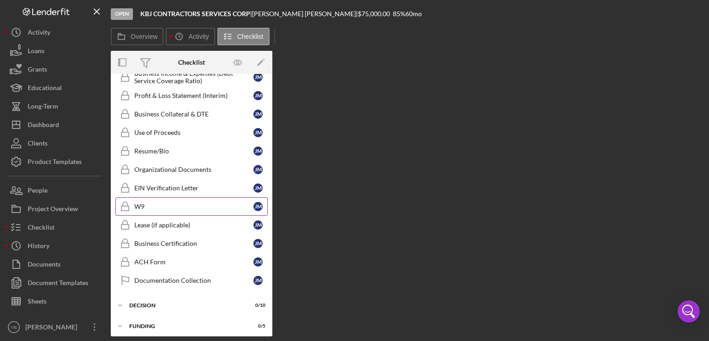
click at [149, 203] on div "W9" at bounding box center [193, 206] width 119 height 7
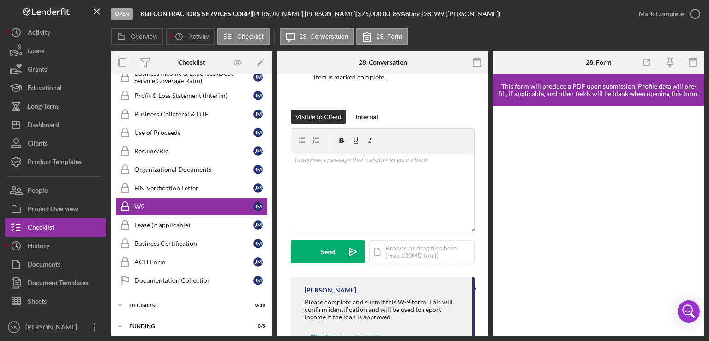
scroll to position [119, 0]
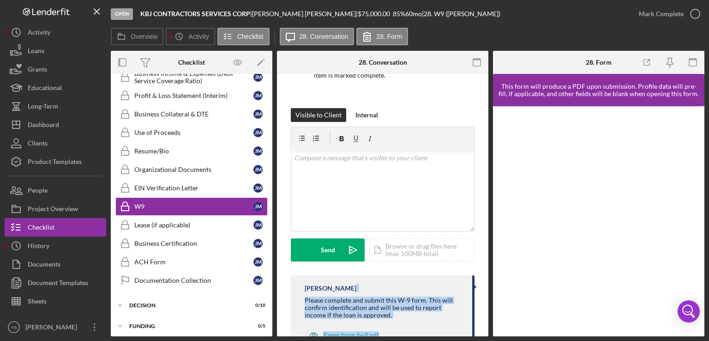
drag, startPoint x: 489, startPoint y: 280, endPoint x: 483, endPoint y: 320, distance: 40.6
click at [483, 320] on div "Overview Internal Workflow Stage Open Icon/Dropdown Arrow Archive (can unarchiv…" at bounding box center [408, 193] width 594 height 285
click at [361, 334] on div "Pages from fw9.pdf" at bounding box center [351, 334] width 56 height 7
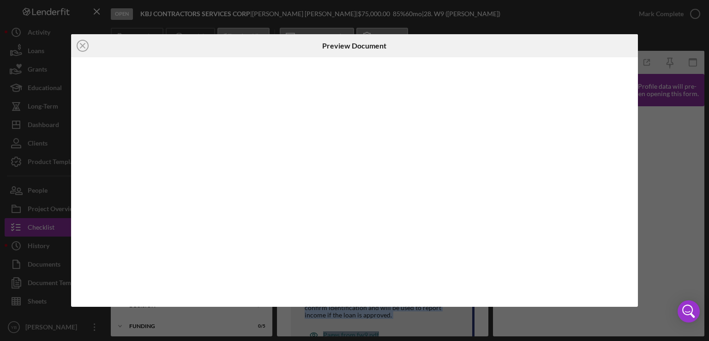
scroll to position [127, 0]
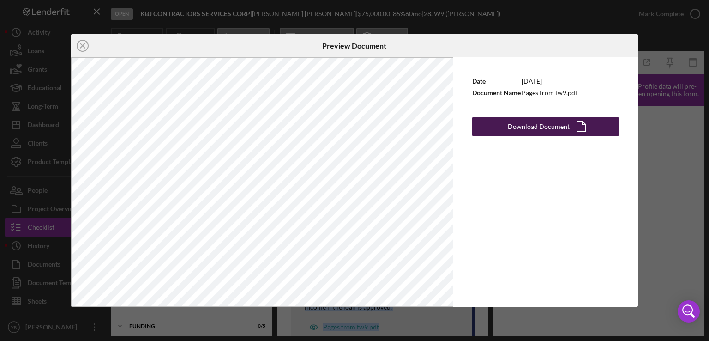
click at [533, 125] on div "Download Document" at bounding box center [539, 126] width 62 height 18
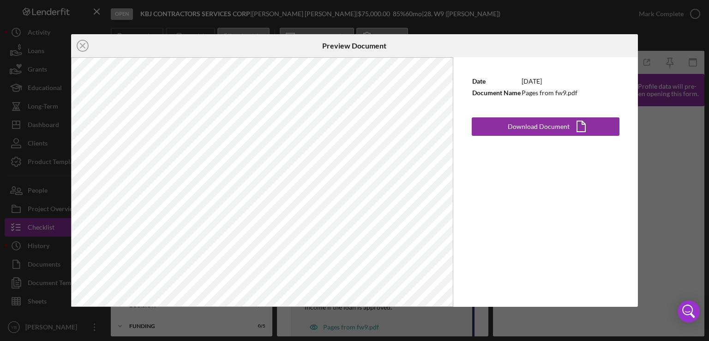
click at [647, 130] on div "Icon/Close Preview Document Date [DATE] Document Name Pages from fw9.pdf Downlo…" at bounding box center [354, 170] width 709 height 341
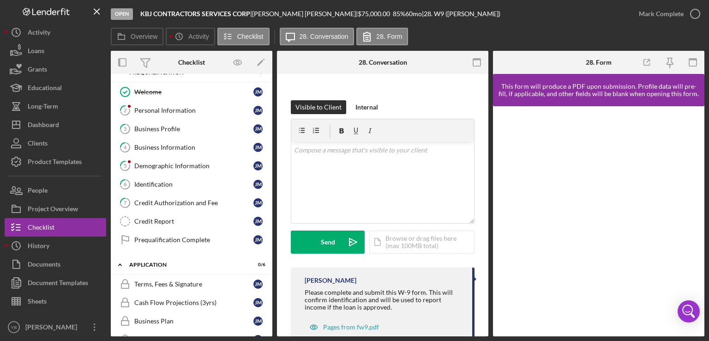
scroll to position [2, 0]
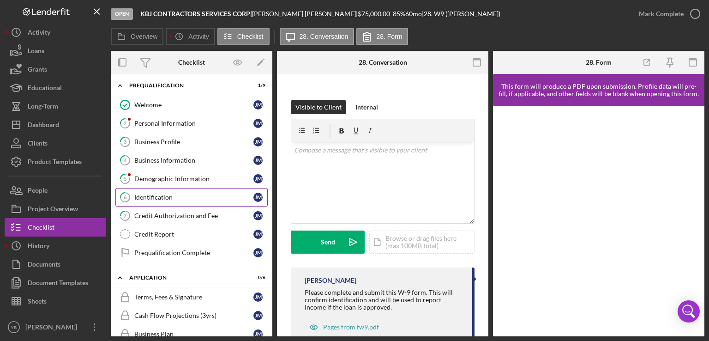
click at [173, 196] on div "Identification" at bounding box center [193, 196] width 119 height 7
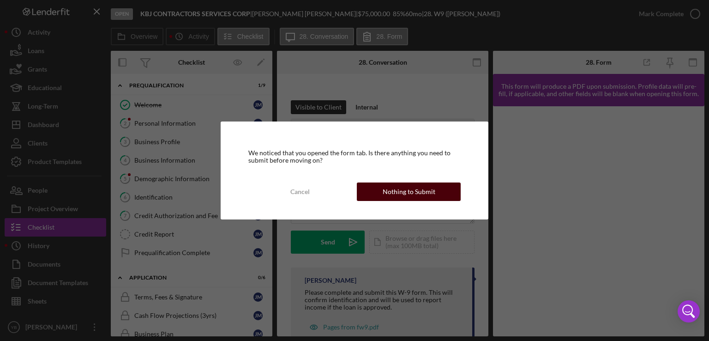
click at [410, 193] on div "Nothing to Submit" at bounding box center [409, 191] width 53 height 18
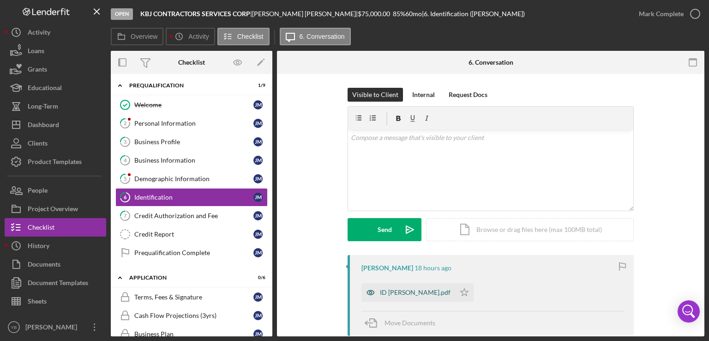
click at [427, 292] on div "ID [PERSON_NAME].pdf" at bounding box center [415, 292] width 71 height 7
